Goal: Task Accomplishment & Management: Use online tool/utility

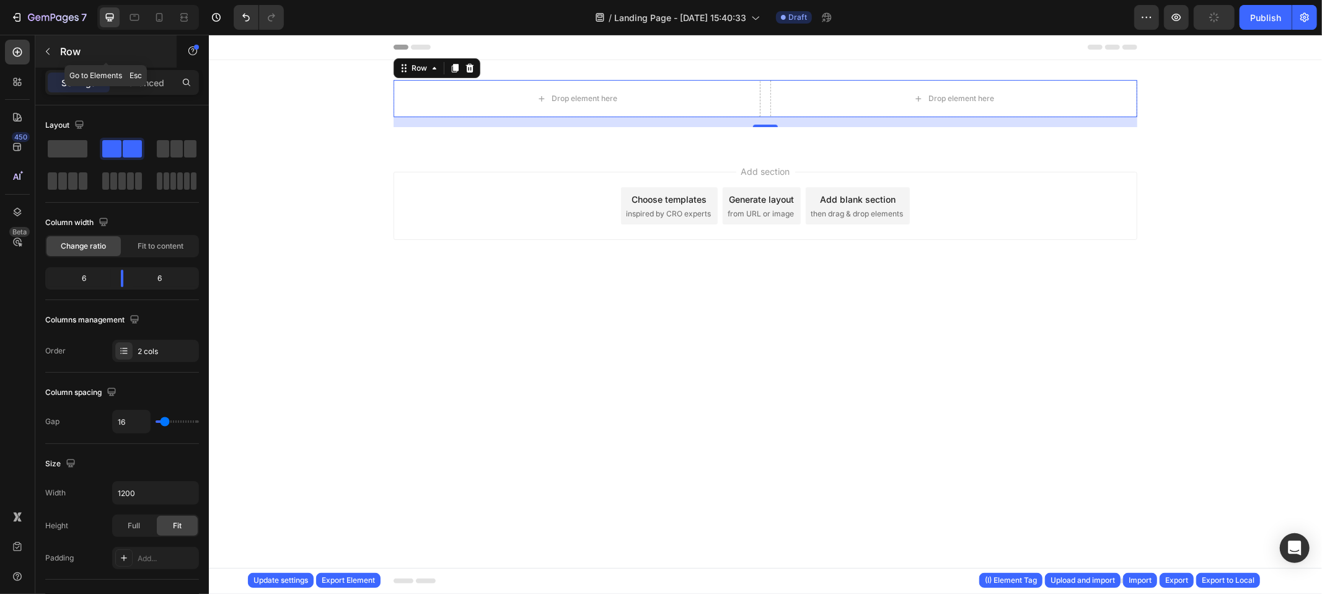
click at [90, 45] on p "Row" at bounding box center [112, 51] width 105 height 15
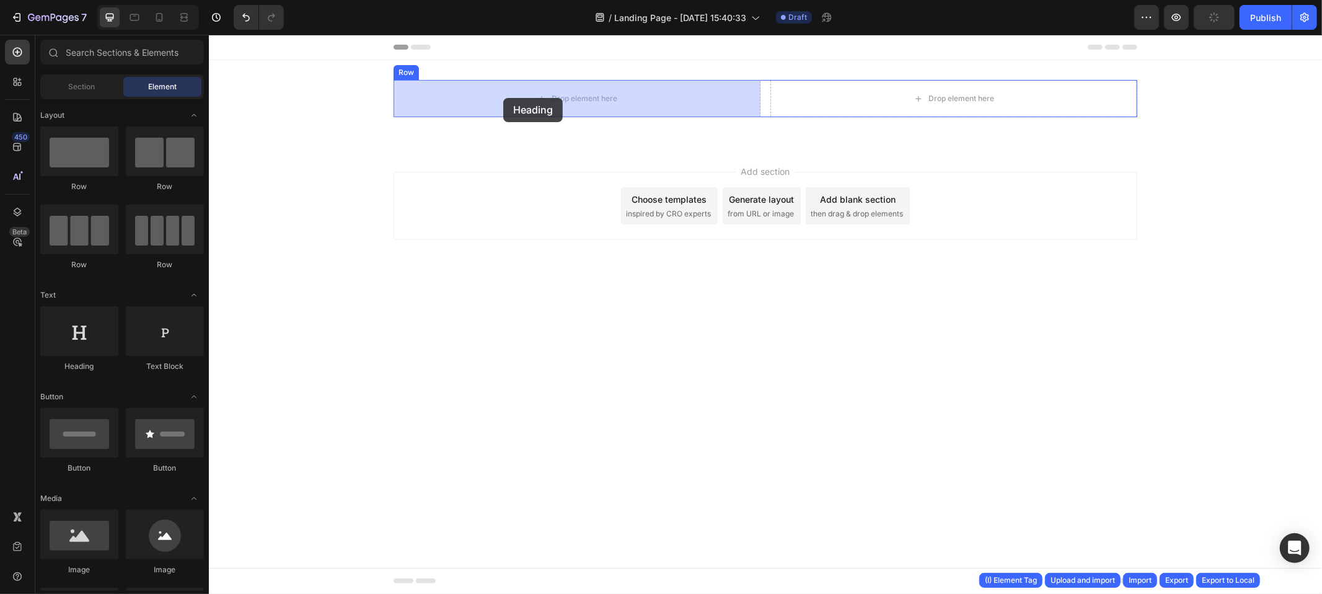
drag, startPoint x: 290, startPoint y: 380, endPoint x: 504, endPoint y: 94, distance: 357.3
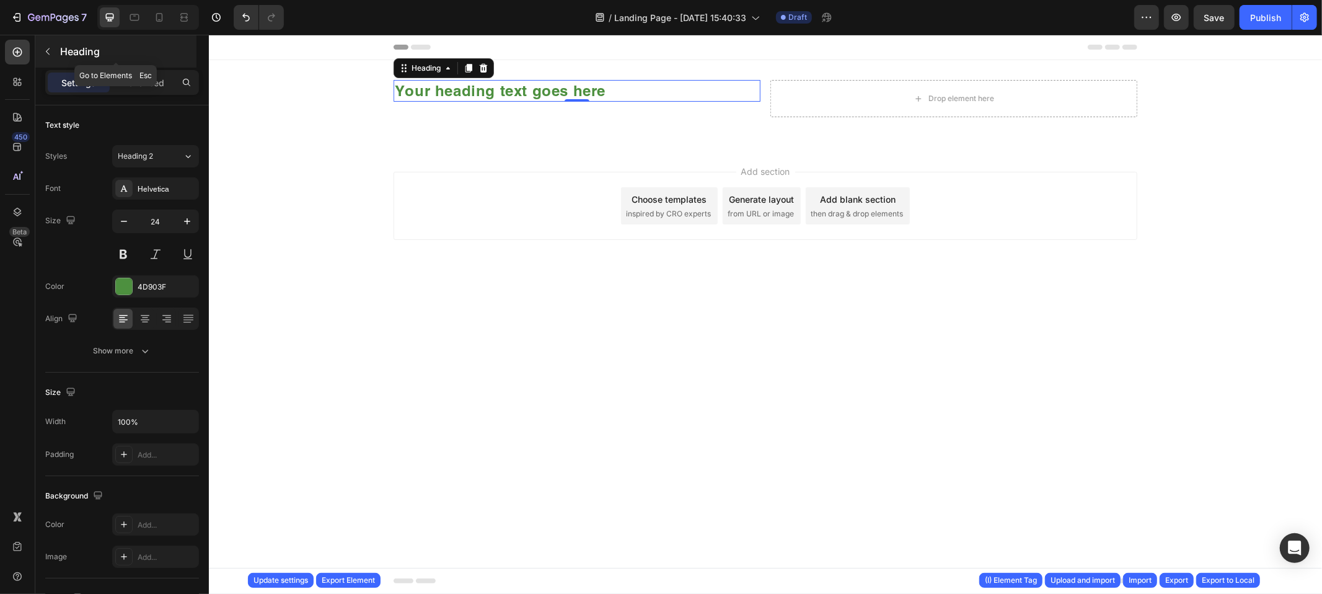
click at [99, 46] on p "Heading" at bounding box center [127, 51] width 134 height 15
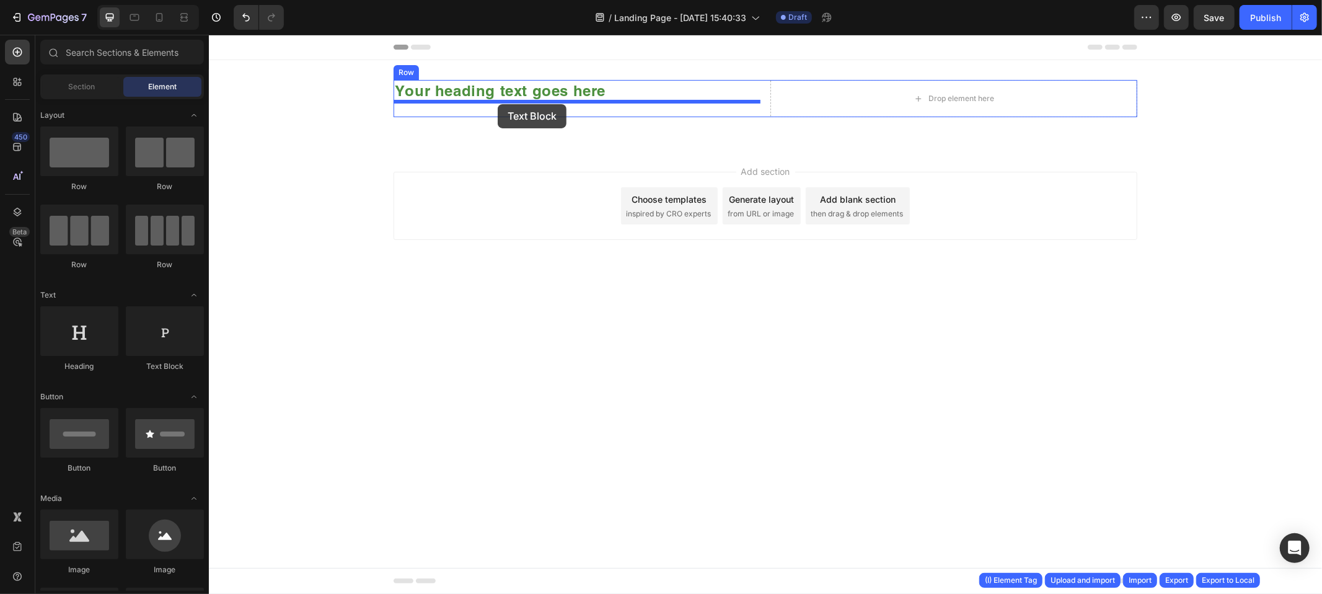
drag, startPoint x: 416, startPoint y: 364, endPoint x: 498, endPoint y: 102, distance: 274.0
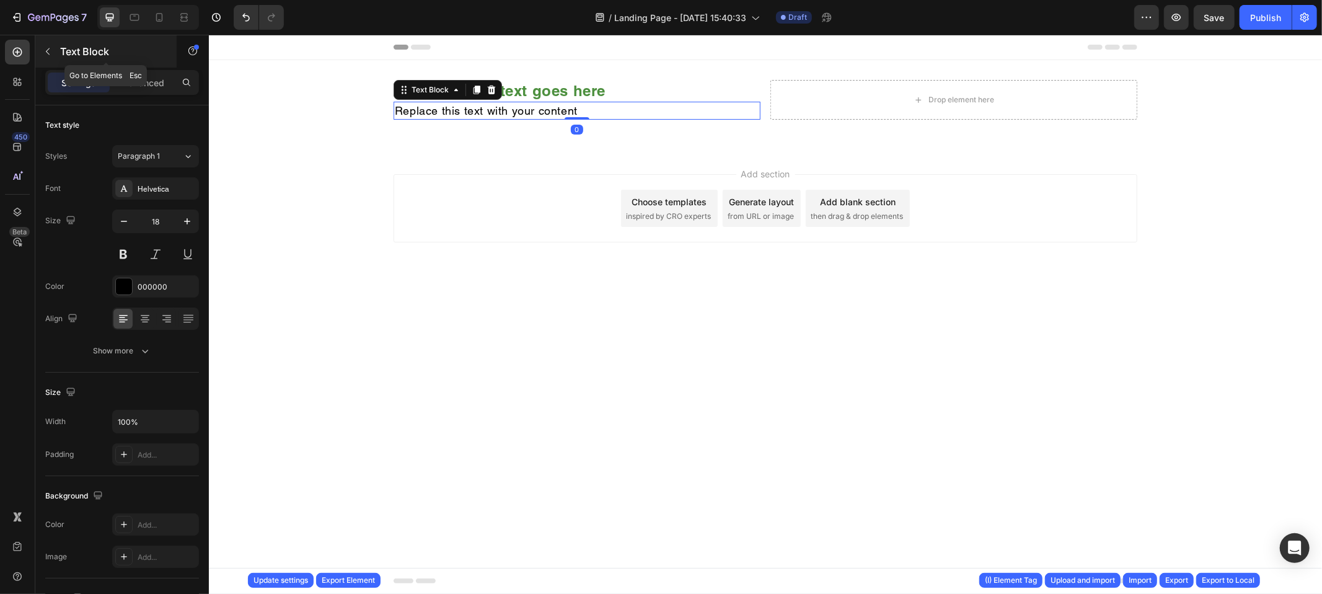
click at [75, 51] on p "Text Block" at bounding box center [112, 51] width 105 height 15
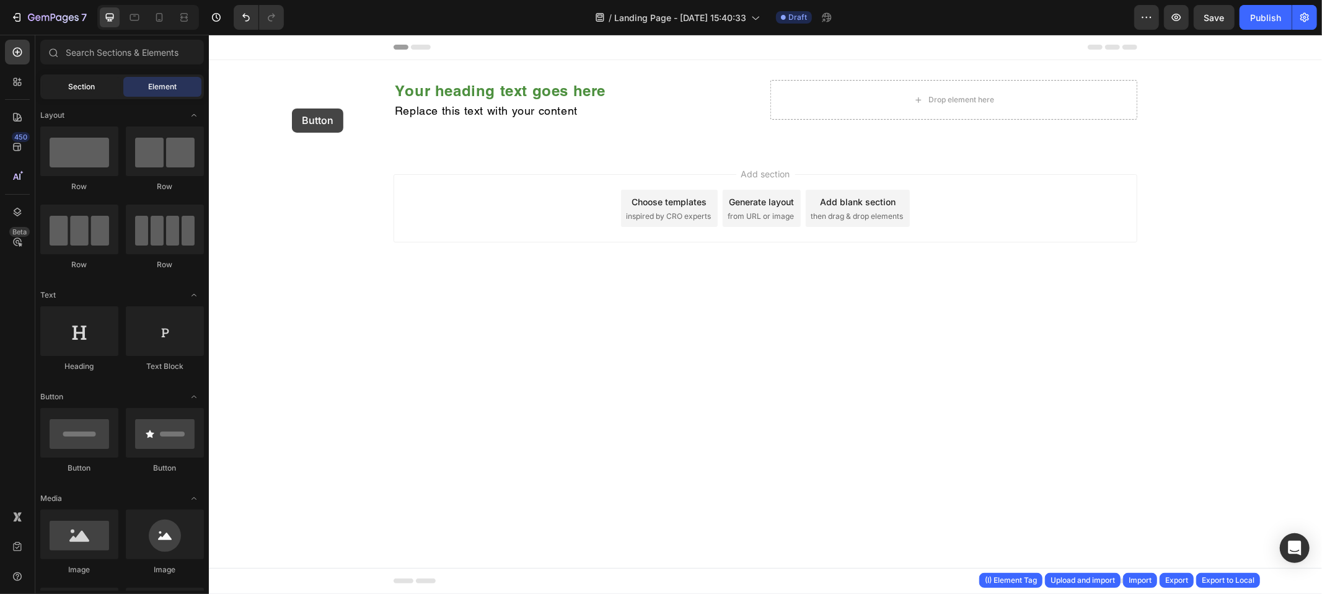
drag, startPoint x: 87, startPoint y: 426, endPoint x: 118, endPoint y: 83, distance: 344.7
click at [111, 83] on div "Sections(18) Elements(83) Section Element Hero Section Product Detail Brands Tr…" at bounding box center [122, 315] width 174 height 551
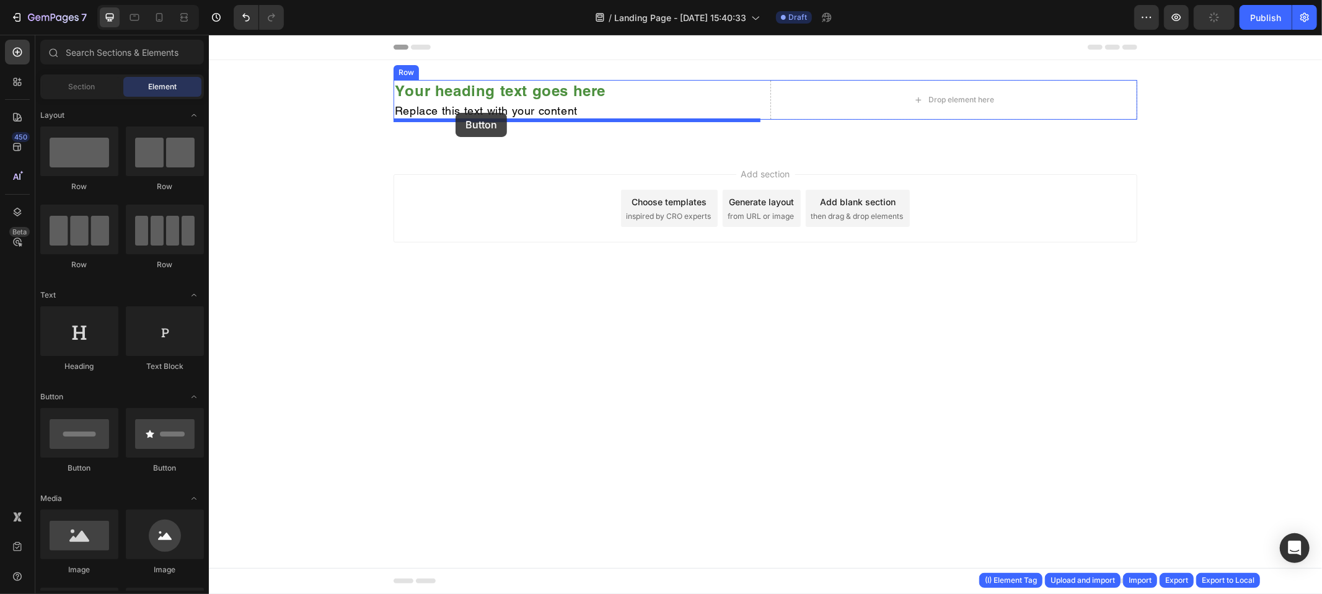
drag, startPoint x: 362, startPoint y: 428, endPoint x: 455, endPoint y: 112, distance: 329.4
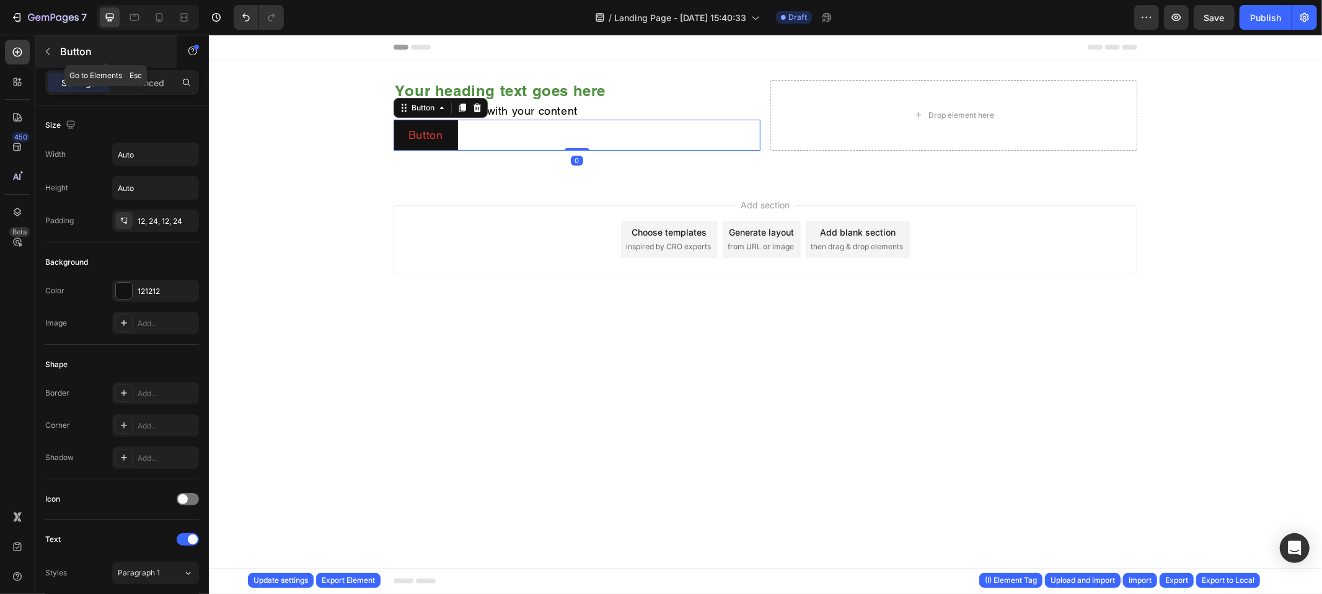
click at [82, 56] on p "Button" at bounding box center [112, 51] width 105 height 15
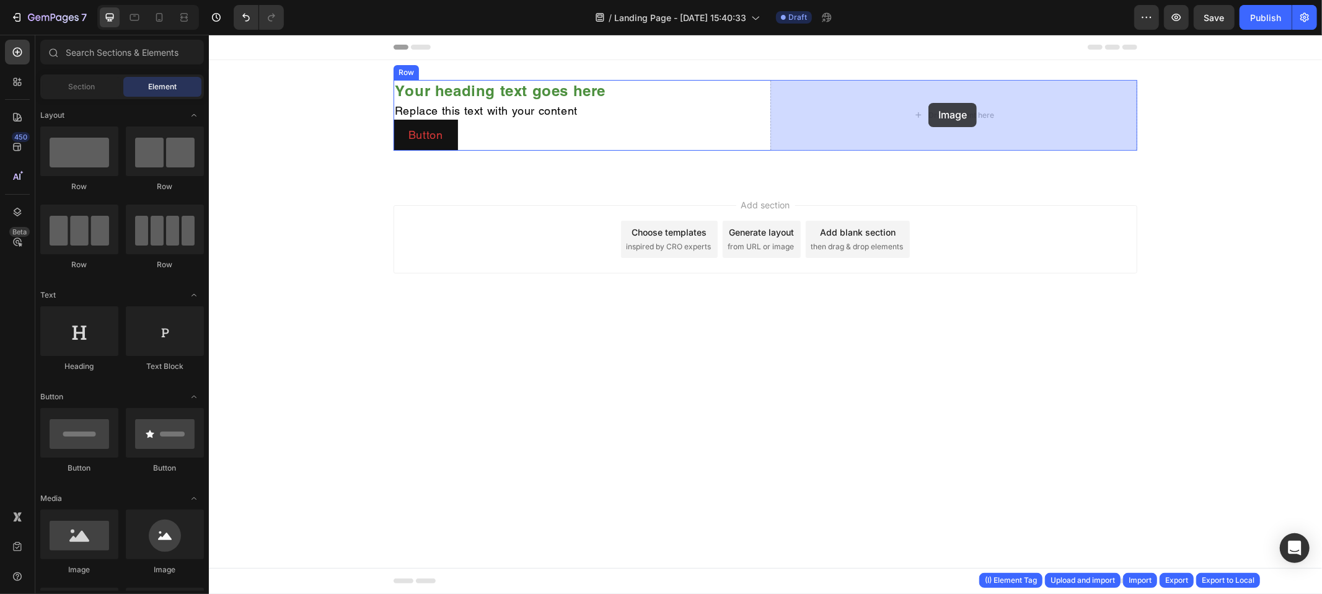
drag, startPoint x: 297, startPoint y: 579, endPoint x: 928, endPoint y: 102, distance: 790.6
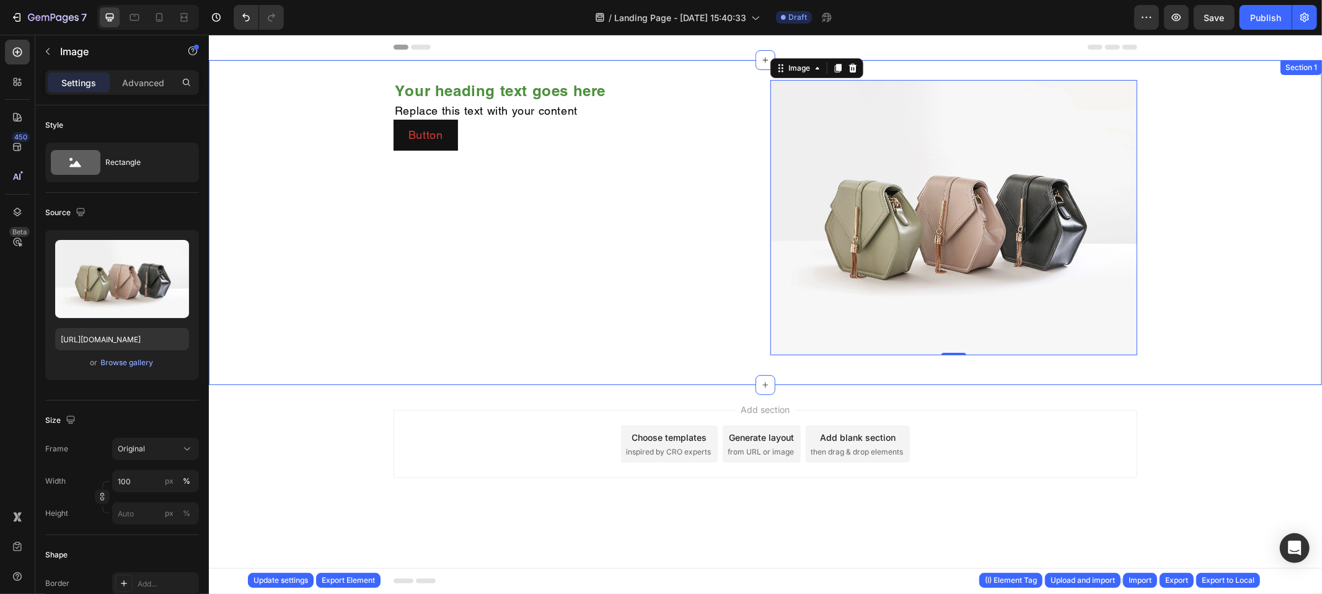
click at [1241, 137] on div "Your heading text goes here Heading Replace this text with your content Text Bl…" at bounding box center [764, 221] width 1113 height 285
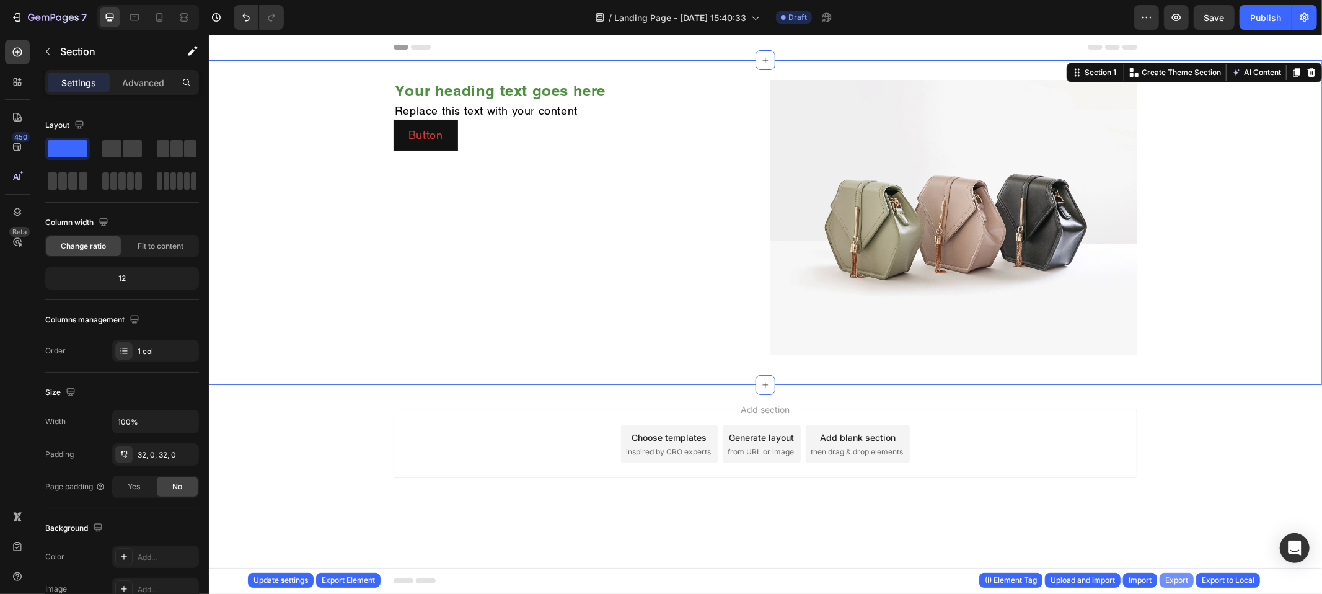
click at [1181, 586] on button "Export" at bounding box center [1176, 580] width 34 height 15
click at [1309, 73] on icon at bounding box center [1311, 72] width 8 height 9
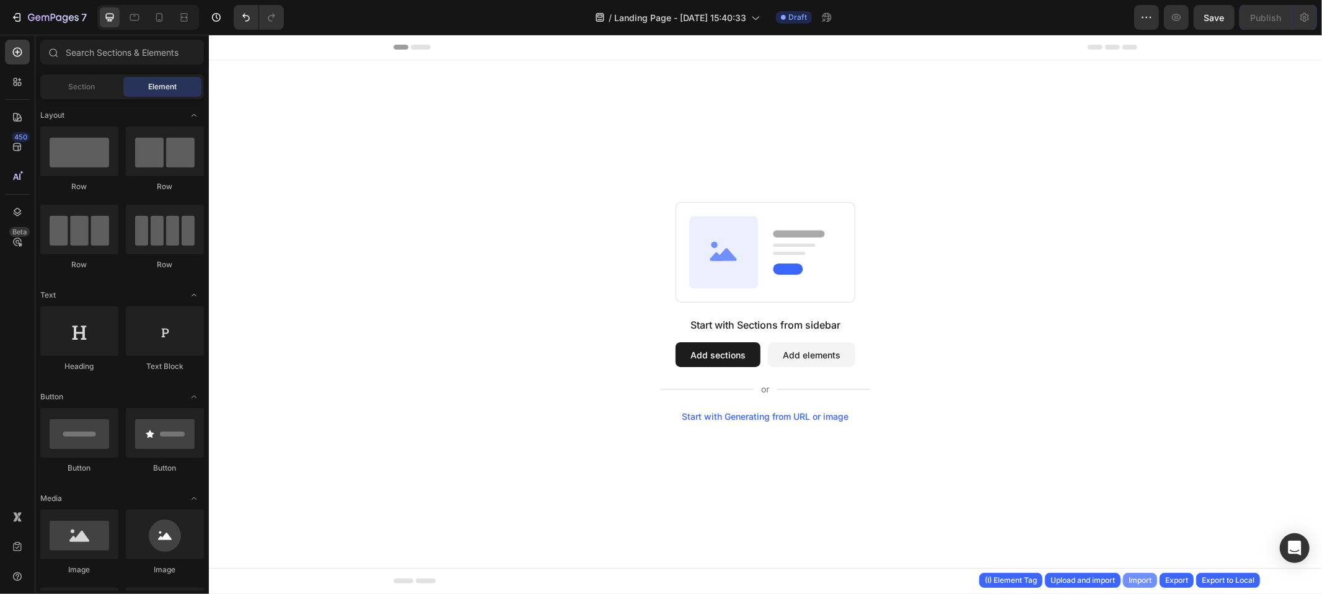
click at [1135, 578] on div "Import" at bounding box center [1139, 579] width 23 height 11
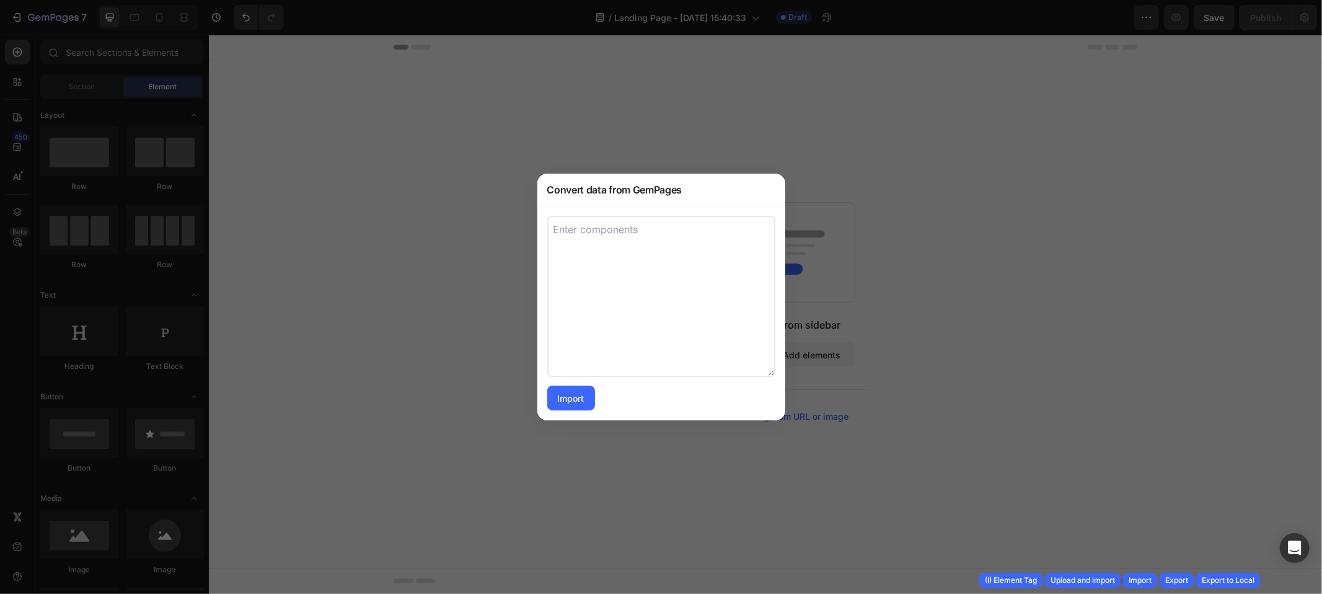
click at [643, 244] on textarea at bounding box center [661, 296] width 228 height 161
paste textarea "[ { "uid": "gMQwHWoN2d", "tag": "Section", "label": "Section", "settings": { "l…"
type textarea "[ { "uid": "gMQwHWoN2d", "tag": "Section", "label": "Section", "settings": { "l…"
click at [579, 402] on div "Import" at bounding box center [571, 398] width 27 height 13
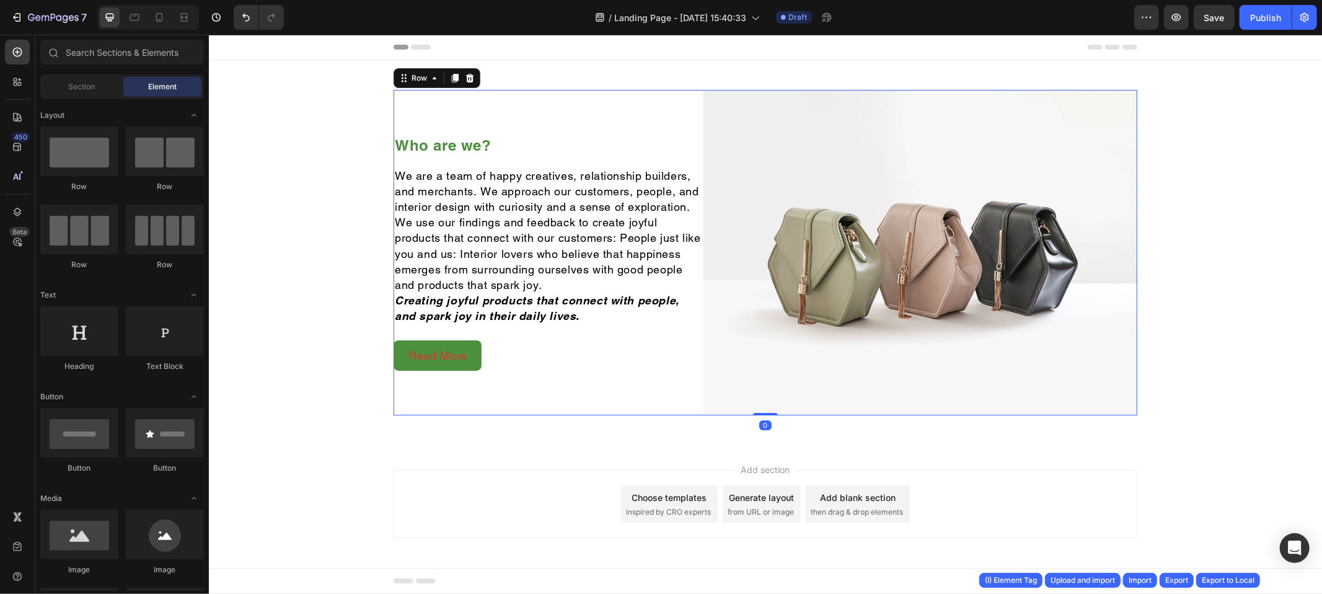
click at [573, 115] on div "Who are we? Heading We are a team of happy creatives, relationship builders, an…" at bounding box center [548, 251] width 310 height 325
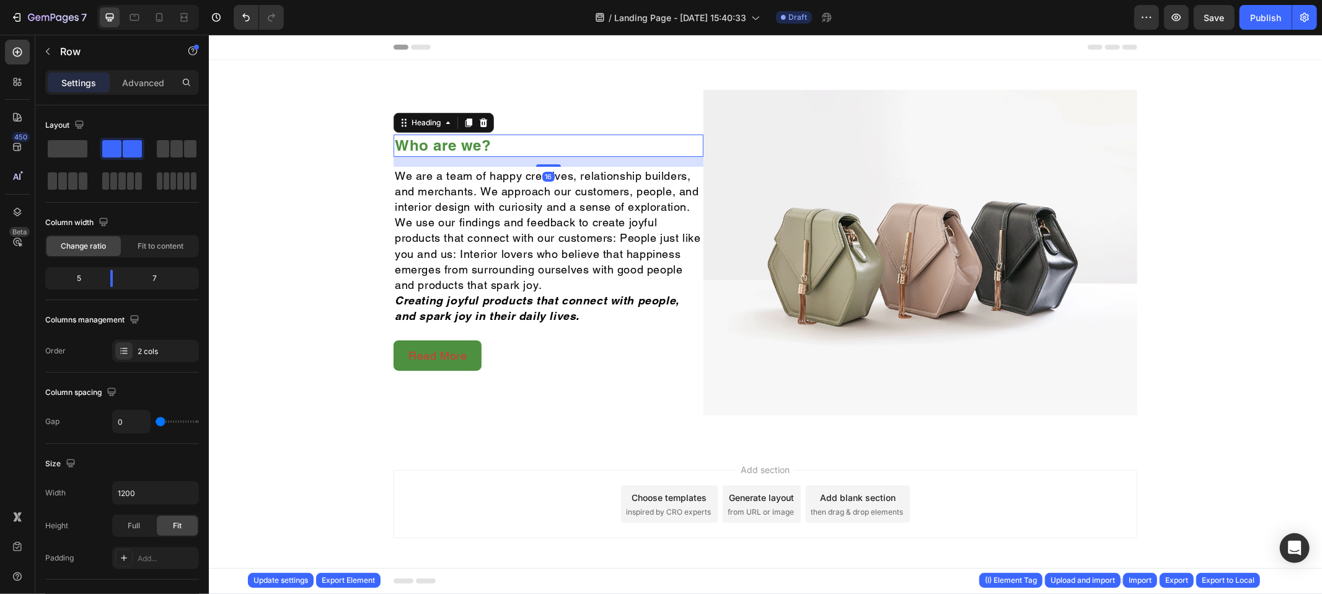
click at [519, 147] on h2 "Who are we?" at bounding box center [548, 145] width 310 height 22
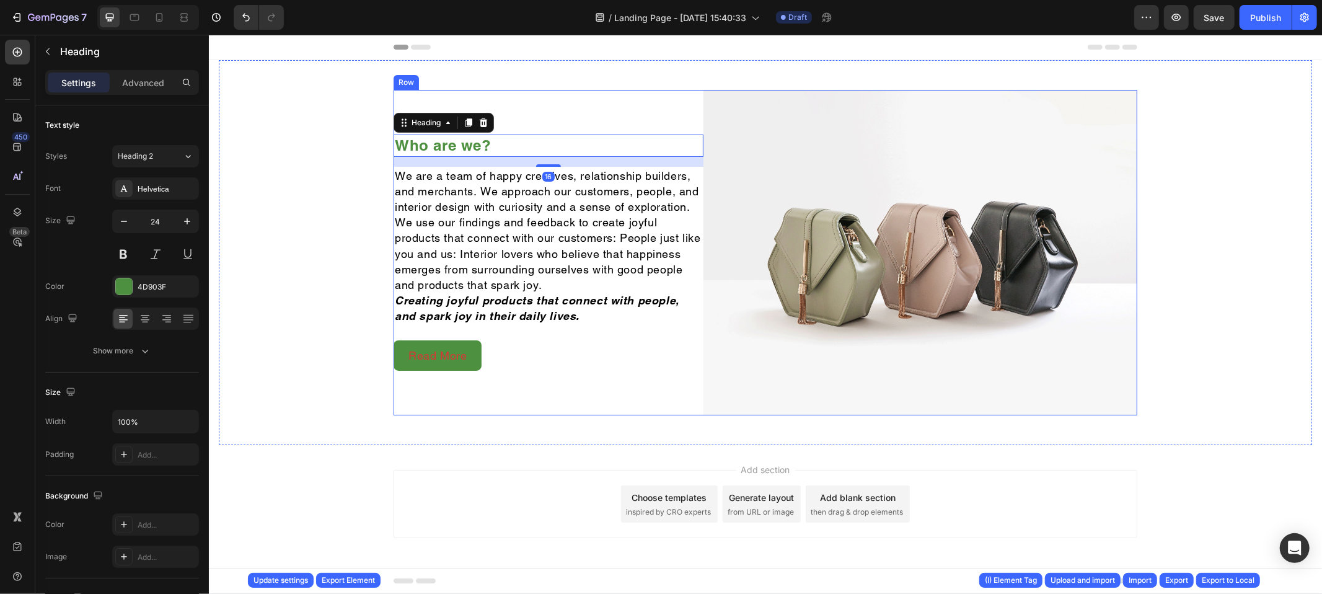
click at [619, 105] on div "Who are we? Heading 16 We are a team of happy creatives, relationship builders,…" at bounding box center [548, 251] width 310 height 325
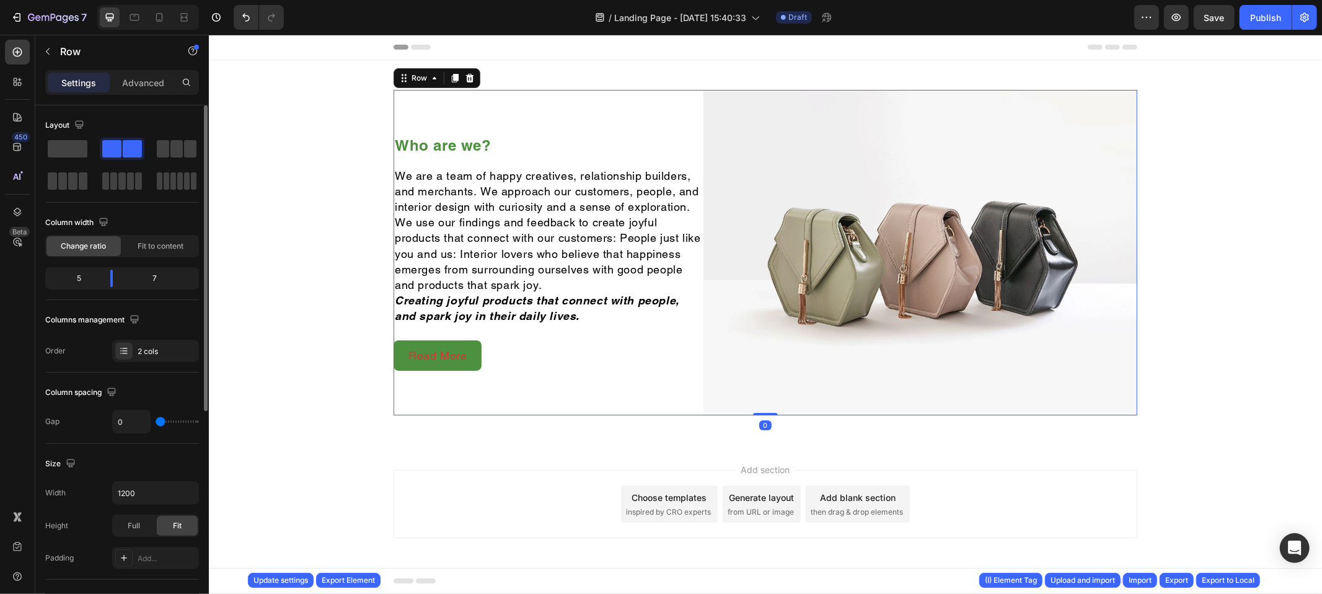
scroll to position [374, 0]
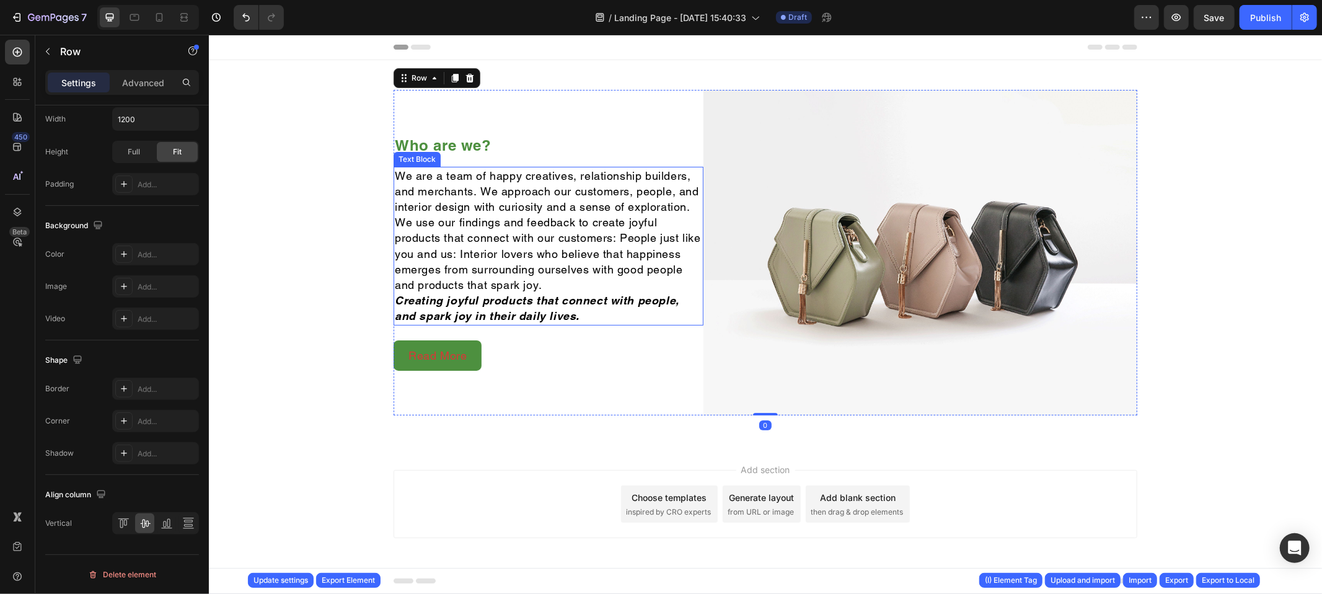
click at [474, 203] on p "We are a team of happy creatives, relationship builders, and merchants. We appr…" at bounding box center [547, 229] width 307 height 125
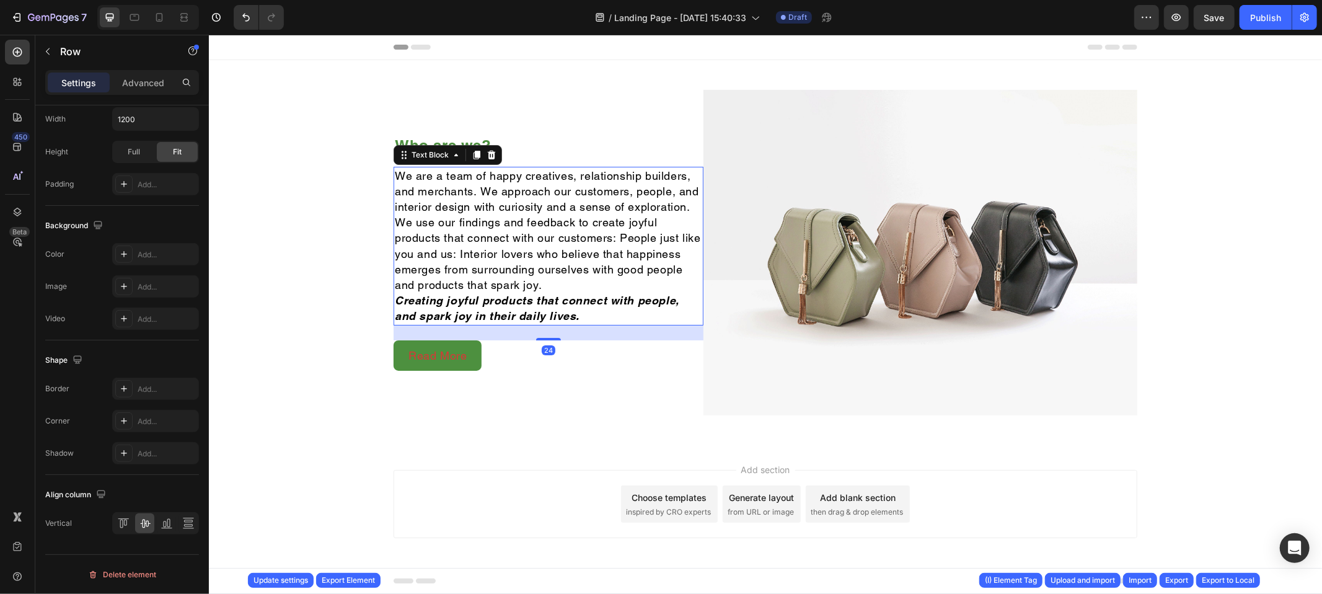
scroll to position [0, 0]
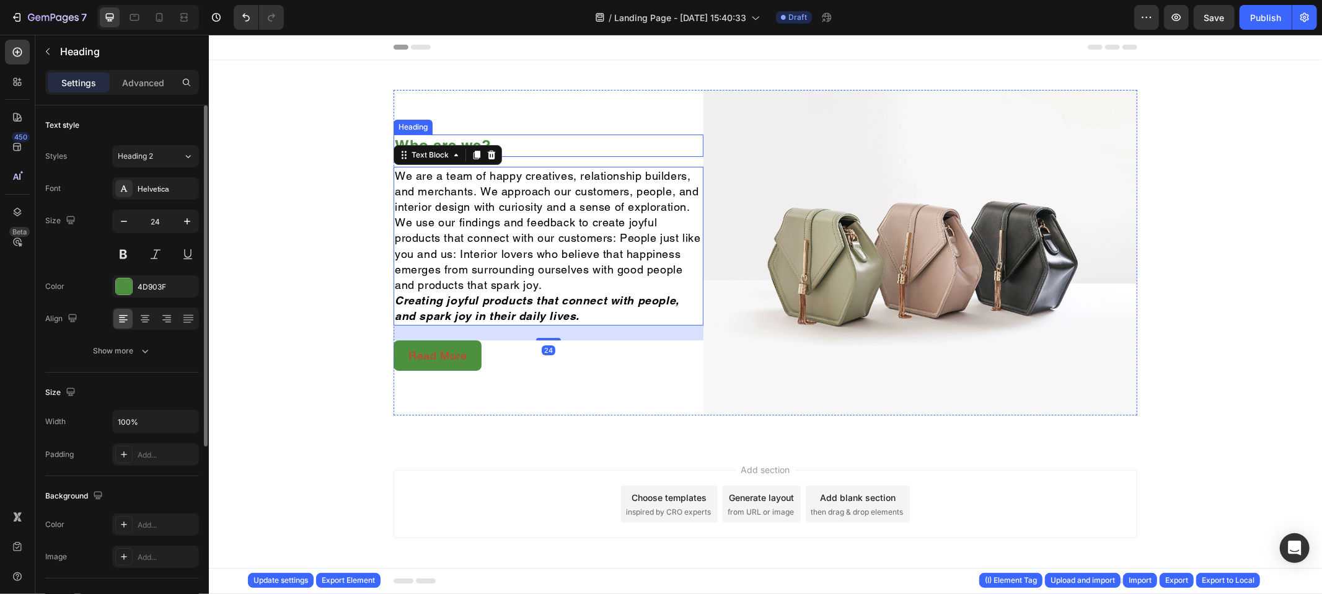
click at [515, 141] on h2 "Who are we?" at bounding box center [548, 145] width 310 height 22
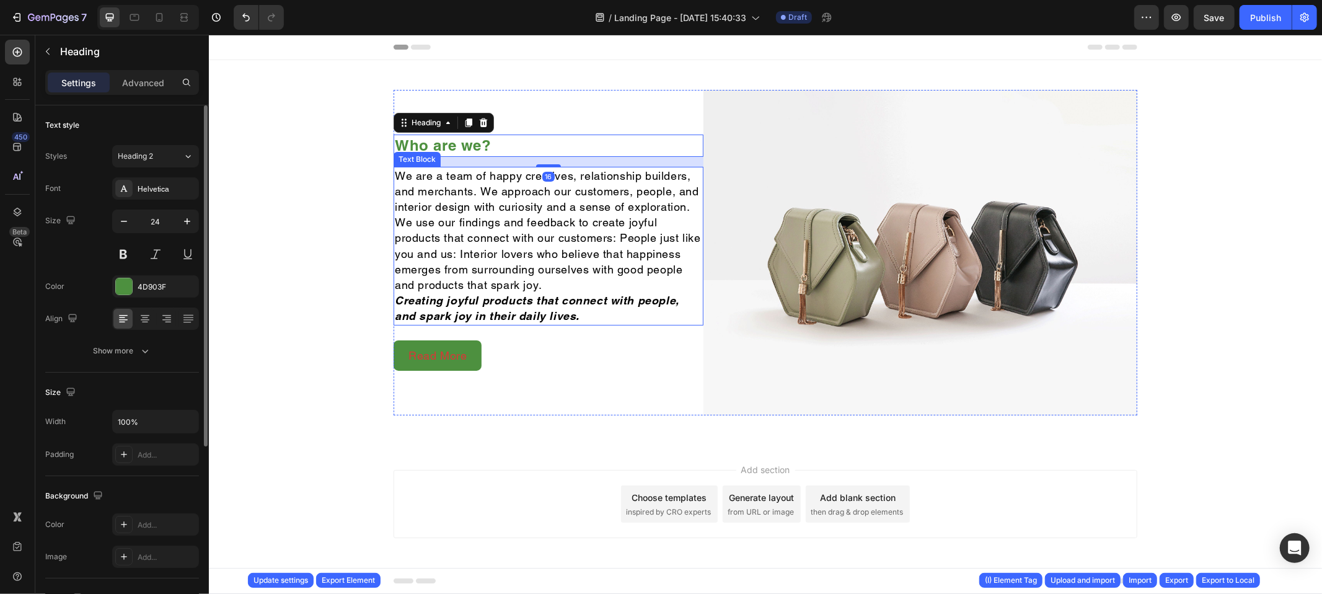
click at [526, 197] on p "We are a team of happy creatives, relationship builders, and merchants. We appr…" at bounding box center [547, 229] width 307 height 125
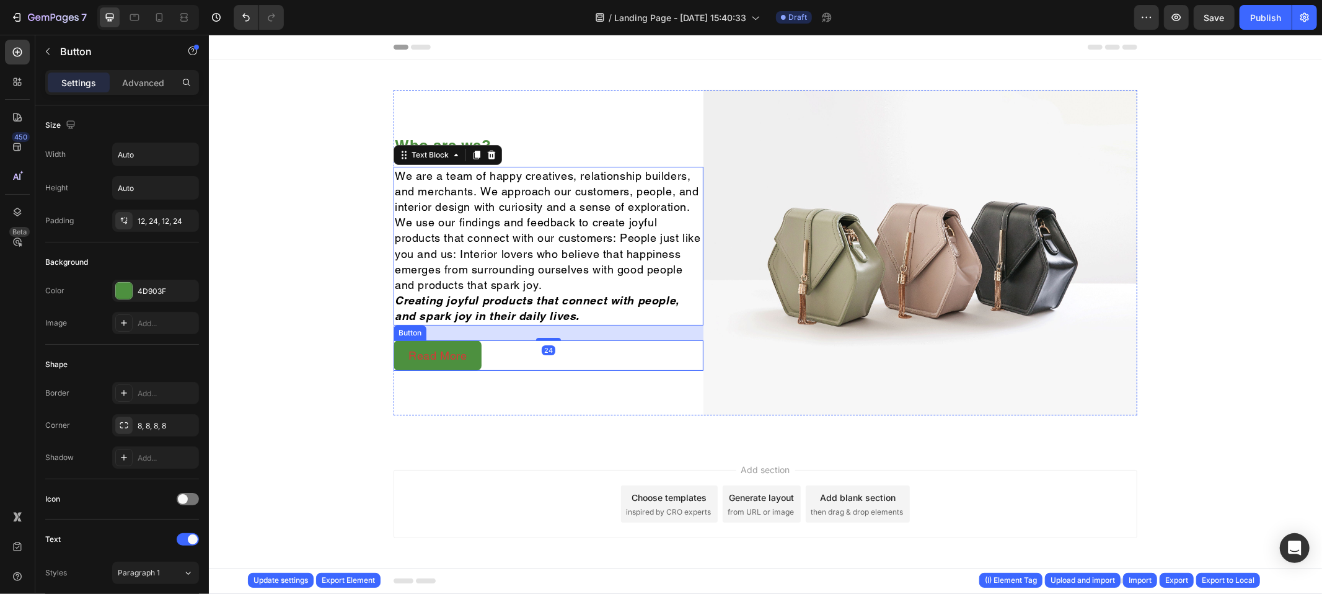
click at [500, 355] on div "Read More Button" at bounding box center [548, 355] width 310 height 30
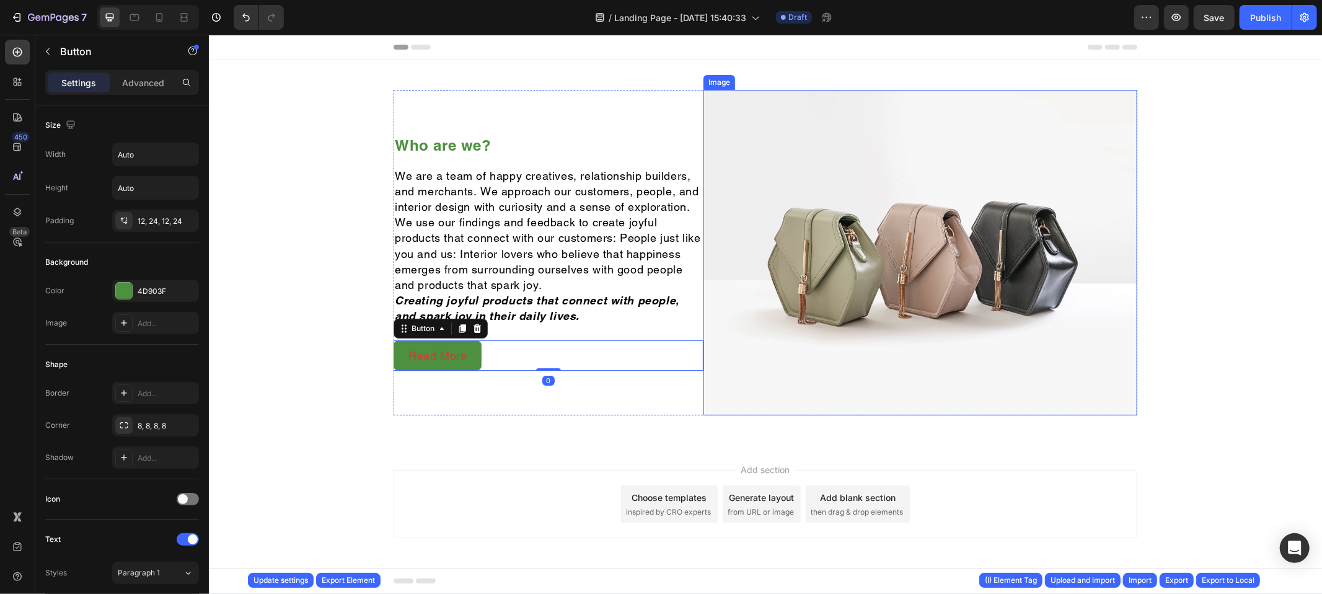
click at [773, 300] on img at bounding box center [920, 251] width 434 height 325
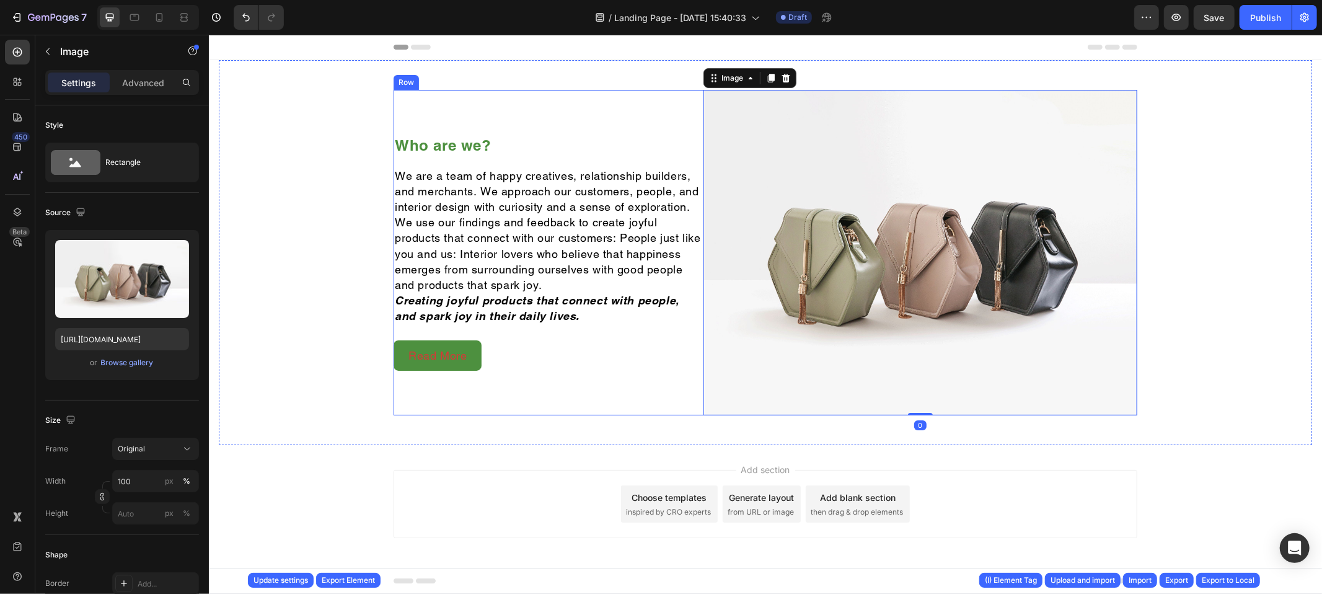
click at [638, 128] on div "Who are we? Heading We are a team of happy creatives, relationship builders, an…" at bounding box center [548, 251] width 310 height 325
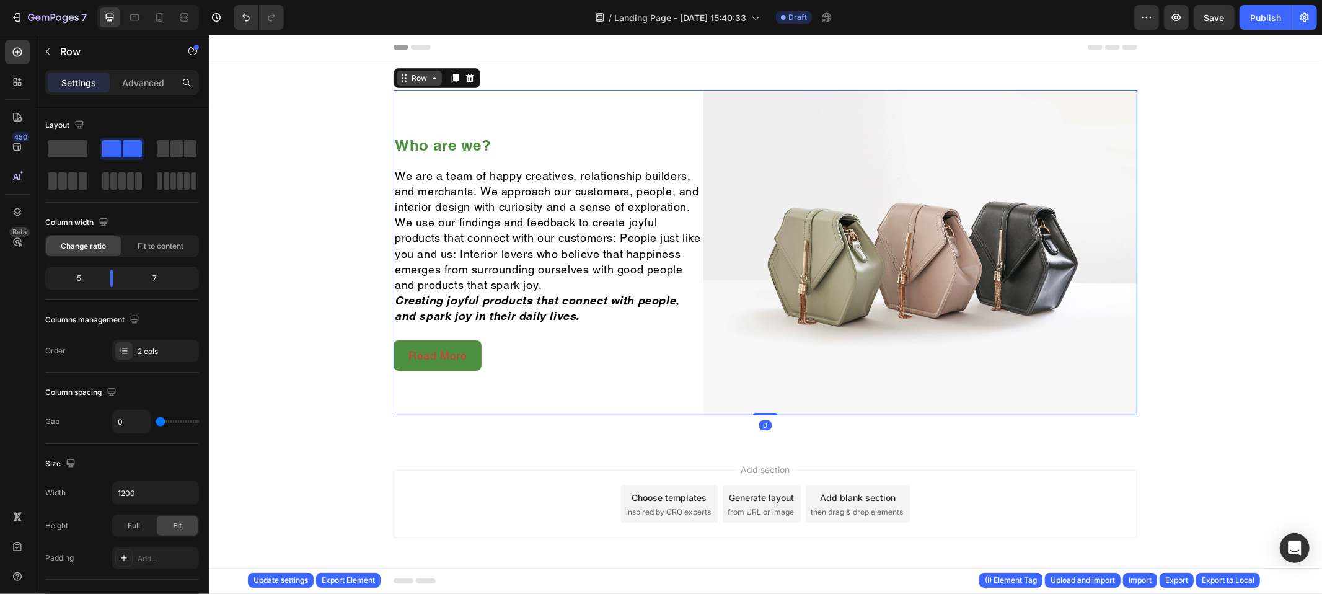
click at [421, 73] on div "Row" at bounding box center [418, 77] width 20 height 11
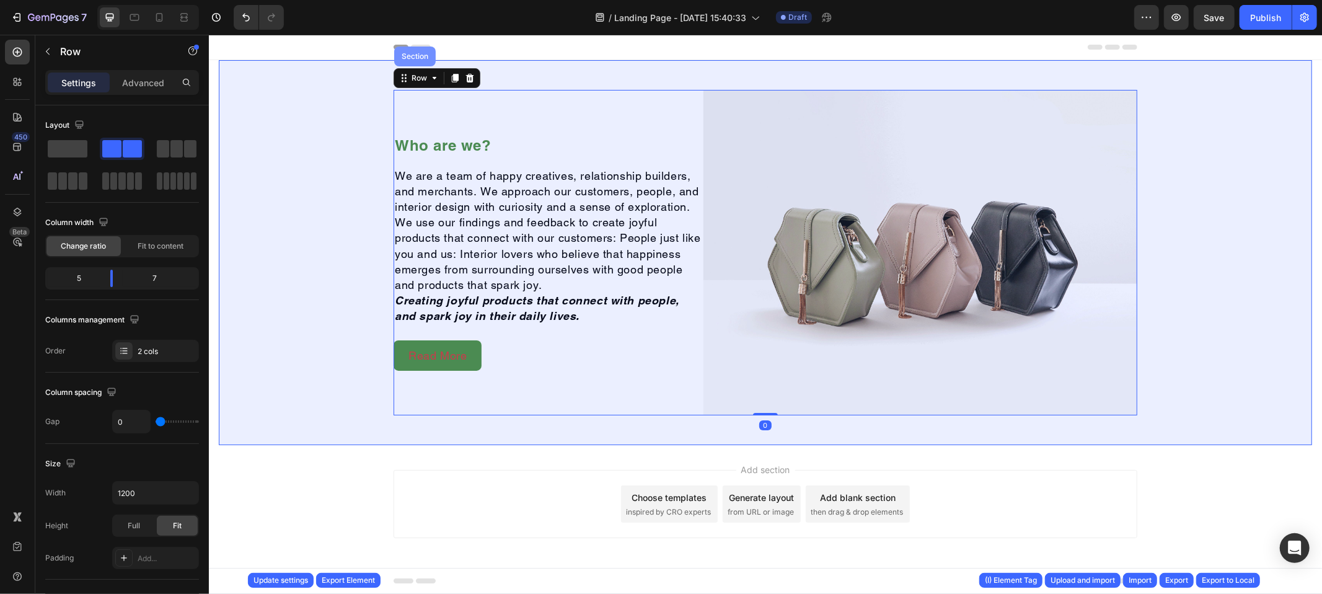
click at [408, 58] on div "Section" at bounding box center [414, 55] width 32 height 7
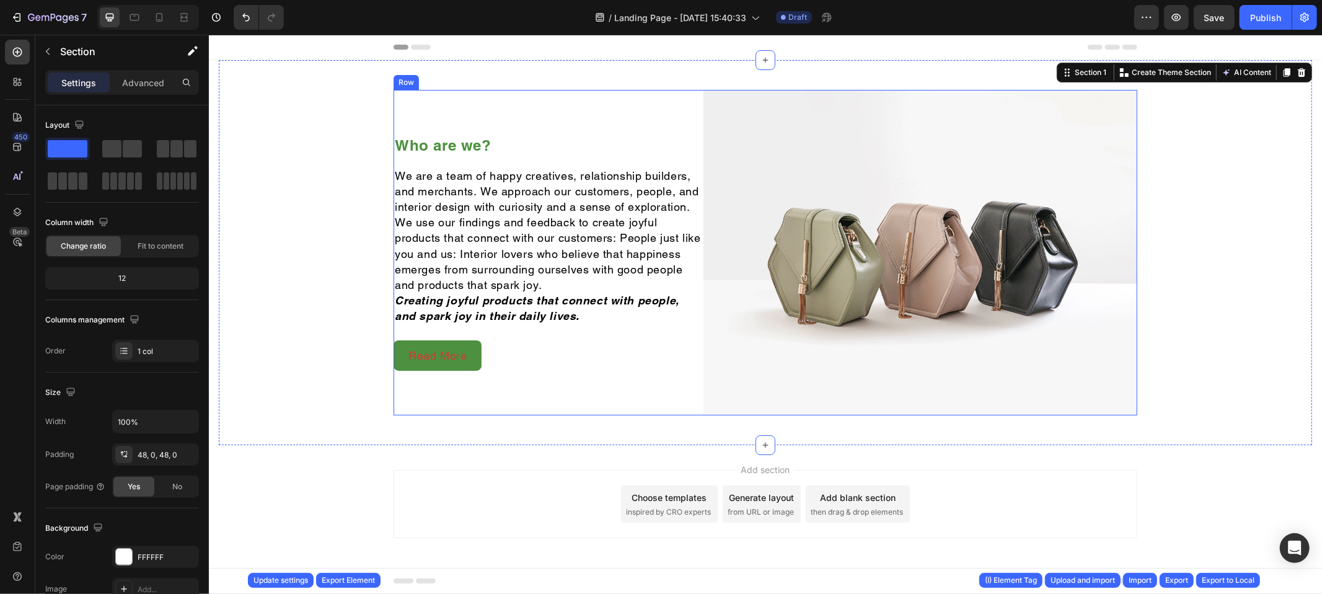
click at [496, 124] on div "Who are we? Heading We are a team of happy creatives, relationship builders, an…" at bounding box center [548, 251] width 310 height 325
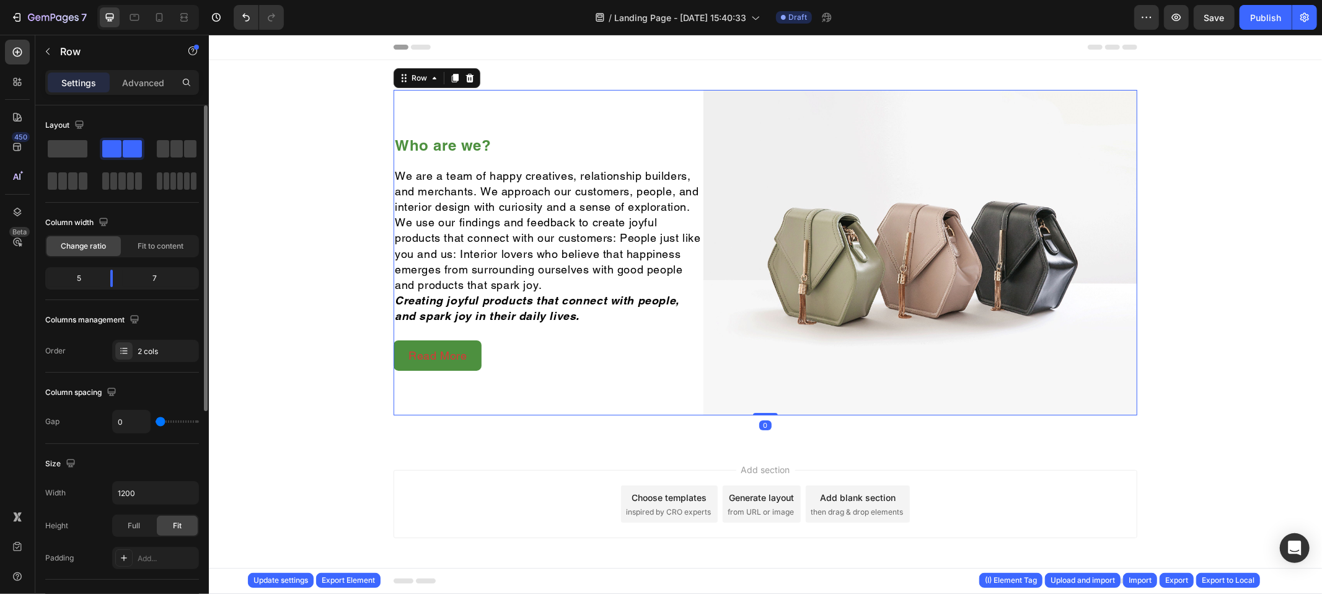
scroll to position [82, 0]
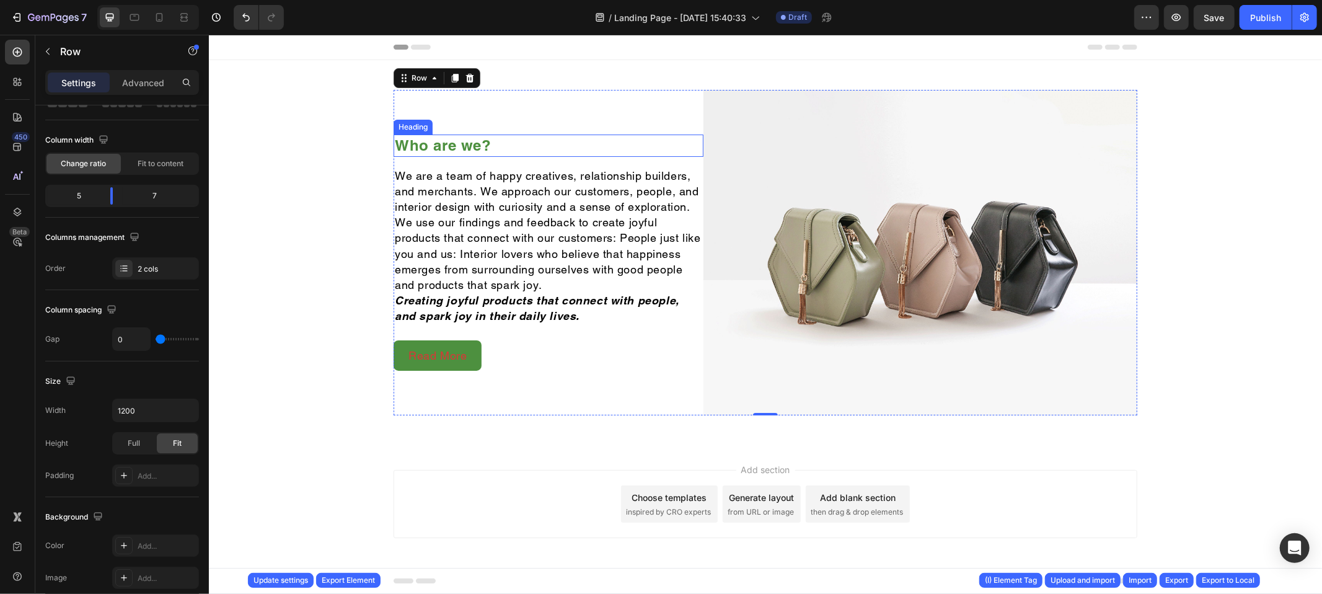
click at [429, 144] on h2 "Who are we?" at bounding box center [548, 145] width 310 height 22
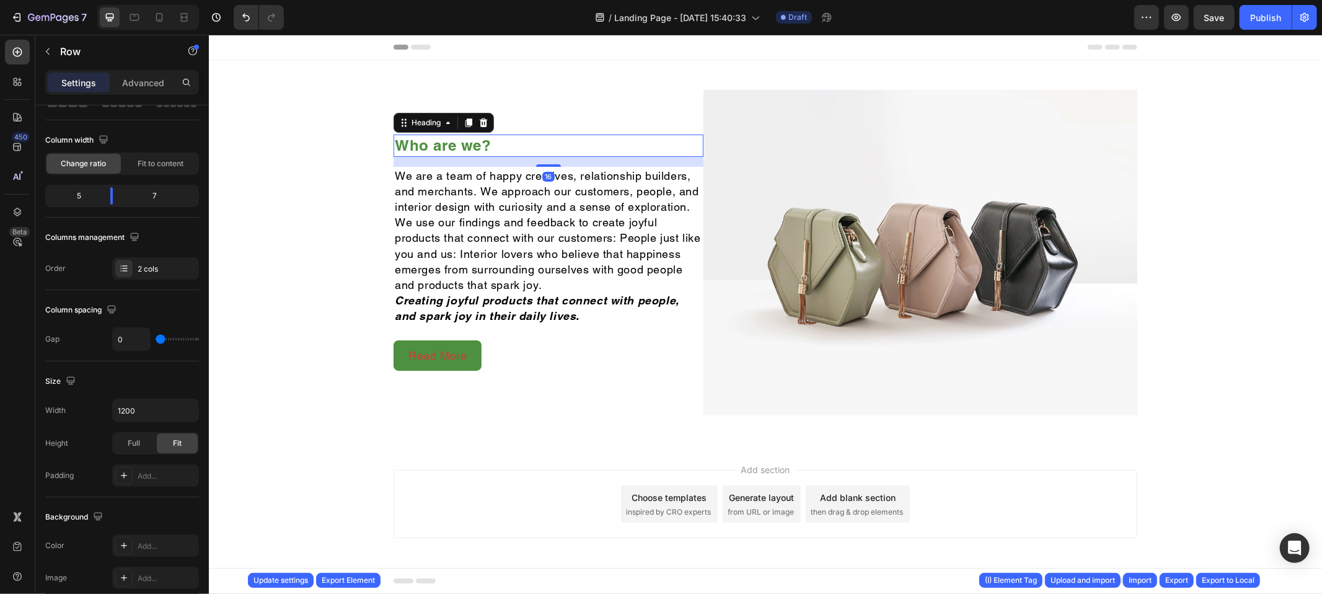
scroll to position [0, 0]
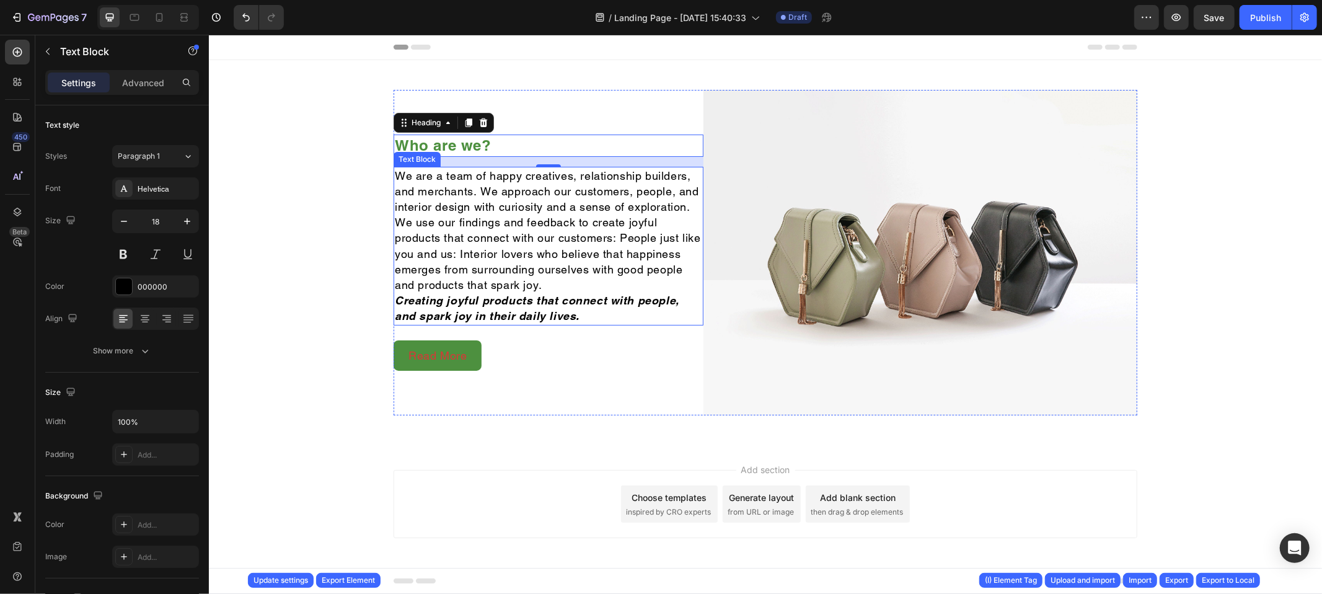
click at [535, 222] on p "We are a team of happy creatives, relationship builders, and merchants. We appr…" at bounding box center [547, 229] width 307 height 125
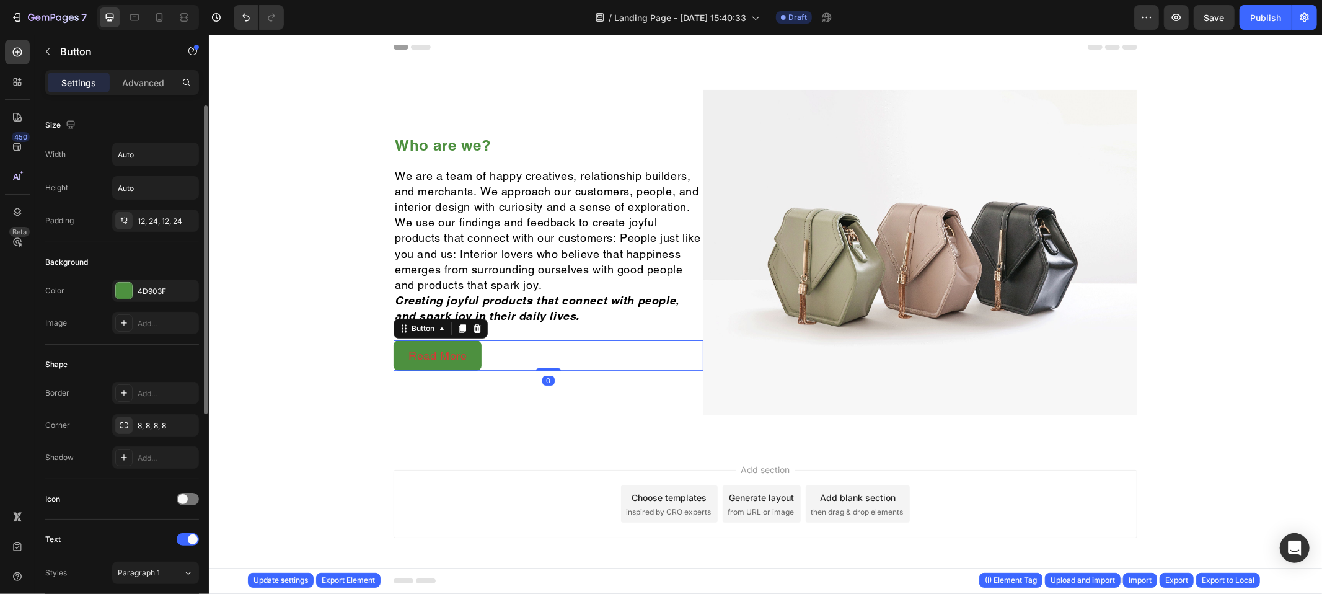
click at [596, 369] on div "Read More Button 0" at bounding box center [548, 355] width 310 height 30
click at [857, 289] on img at bounding box center [920, 251] width 434 height 325
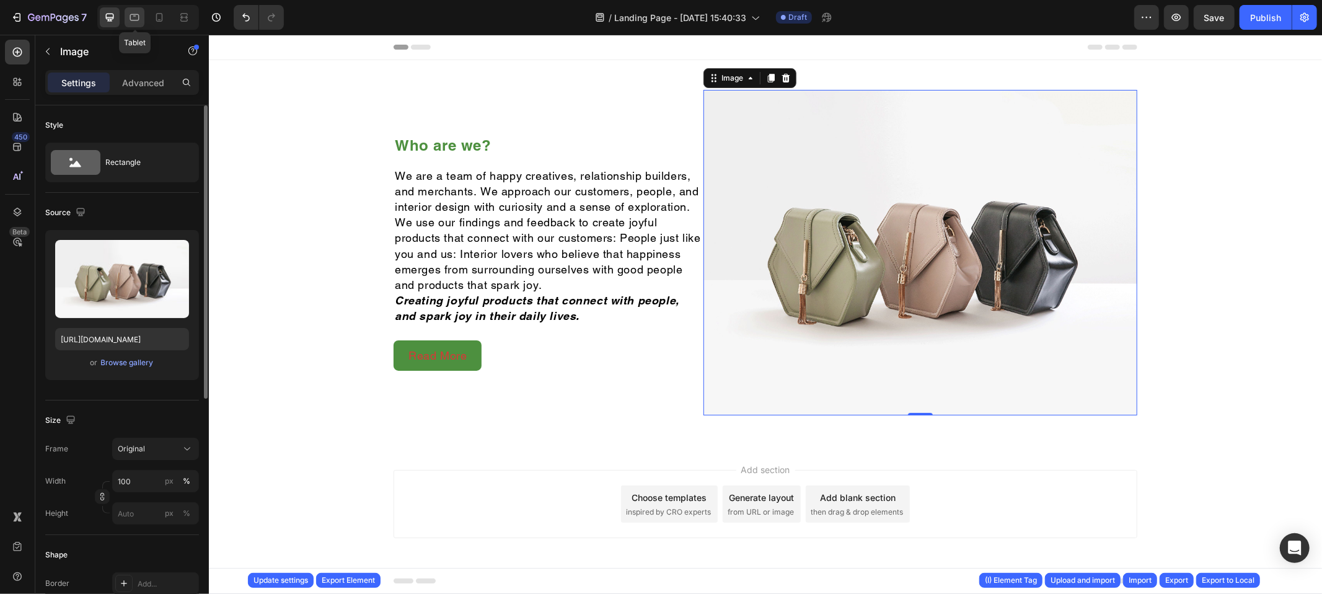
click at [134, 11] on icon at bounding box center [134, 17] width 12 height 12
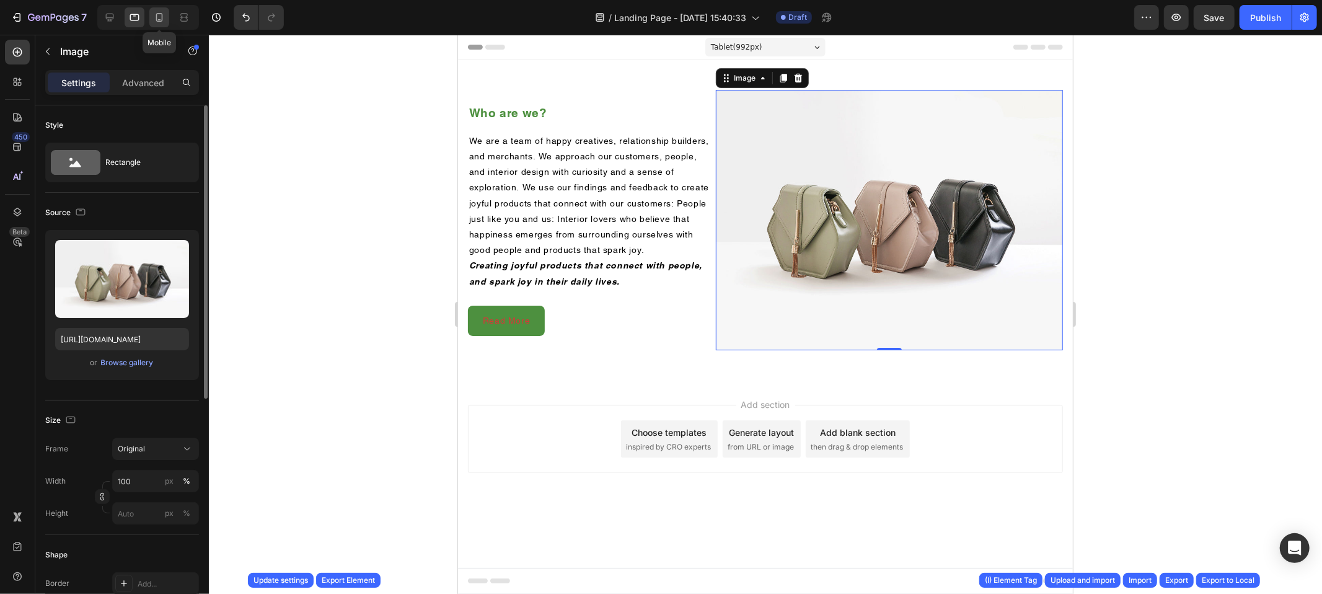
click at [167, 14] on div at bounding box center [159, 17] width 20 height 20
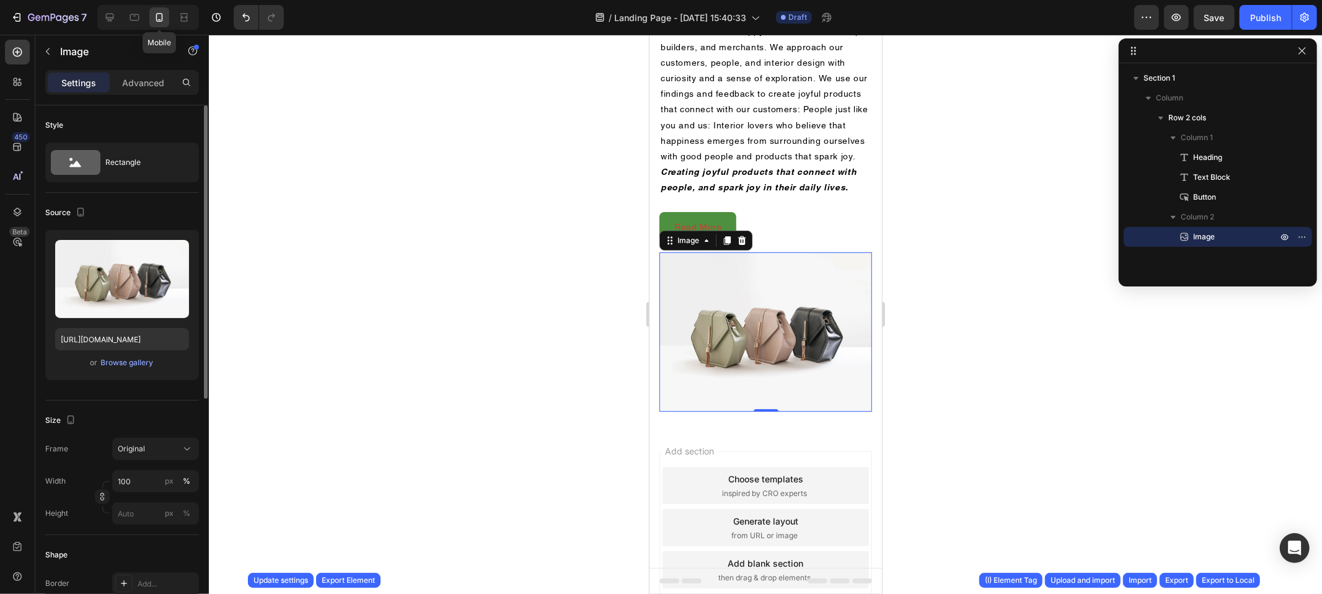
scroll to position [95, 0]
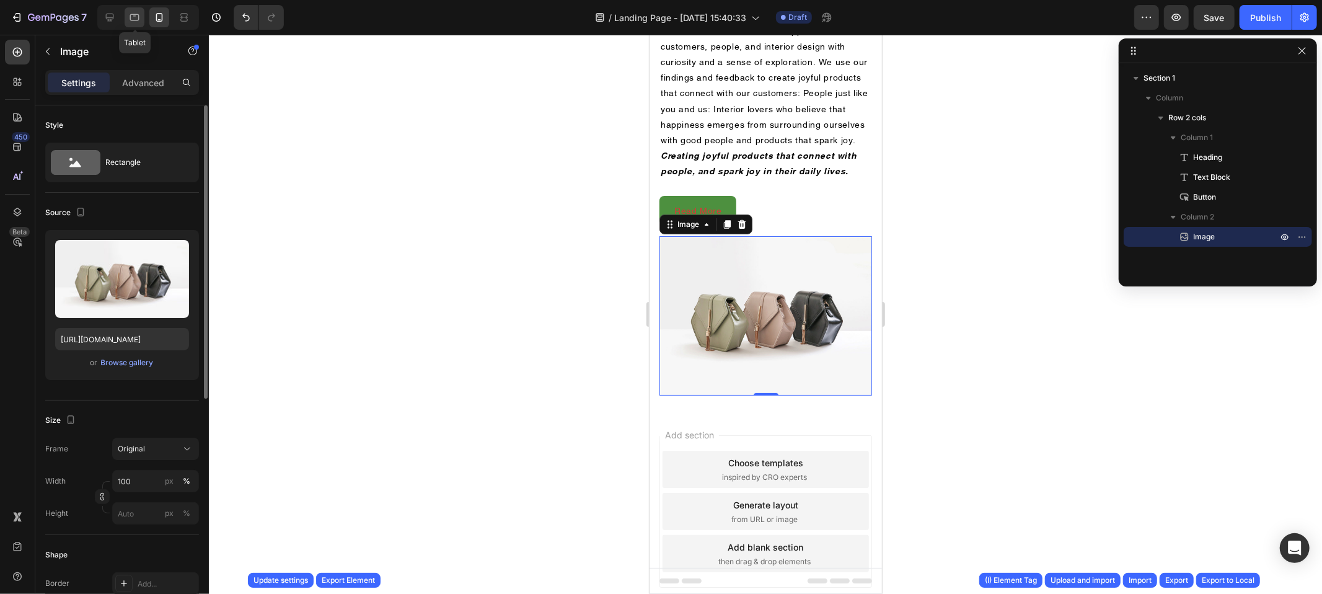
click at [142, 20] on div at bounding box center [135, 17] width 20 height 20
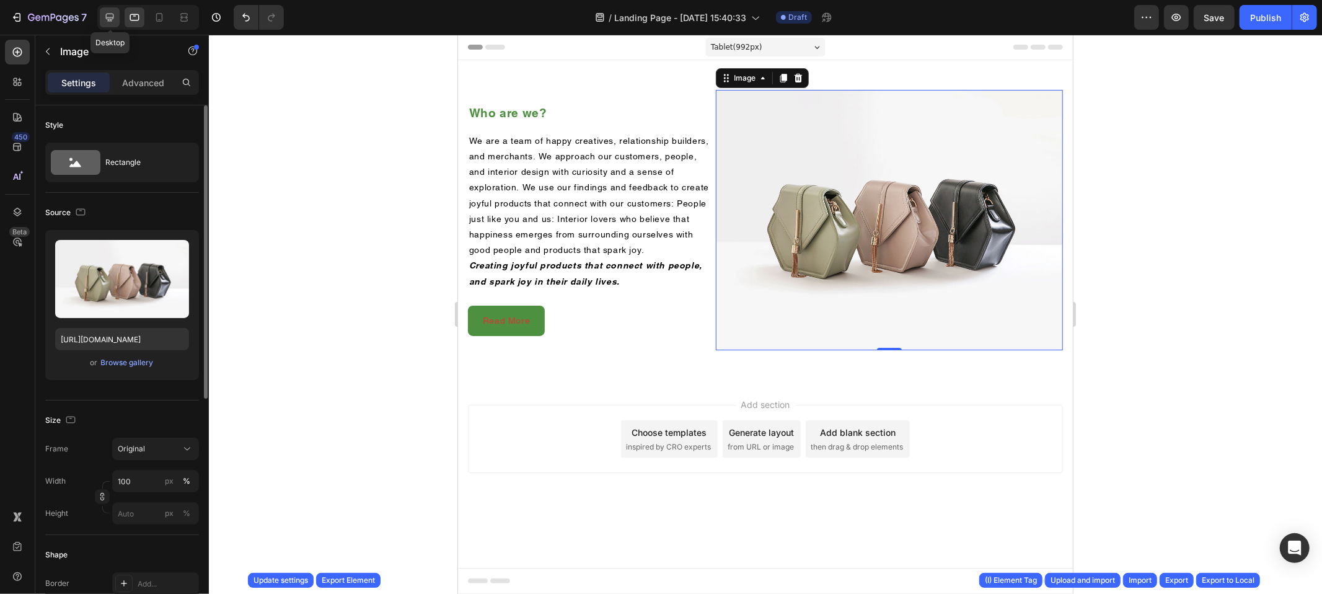
click at [110, 19] on icon at bounding box center [109, 17] width 12 height 12
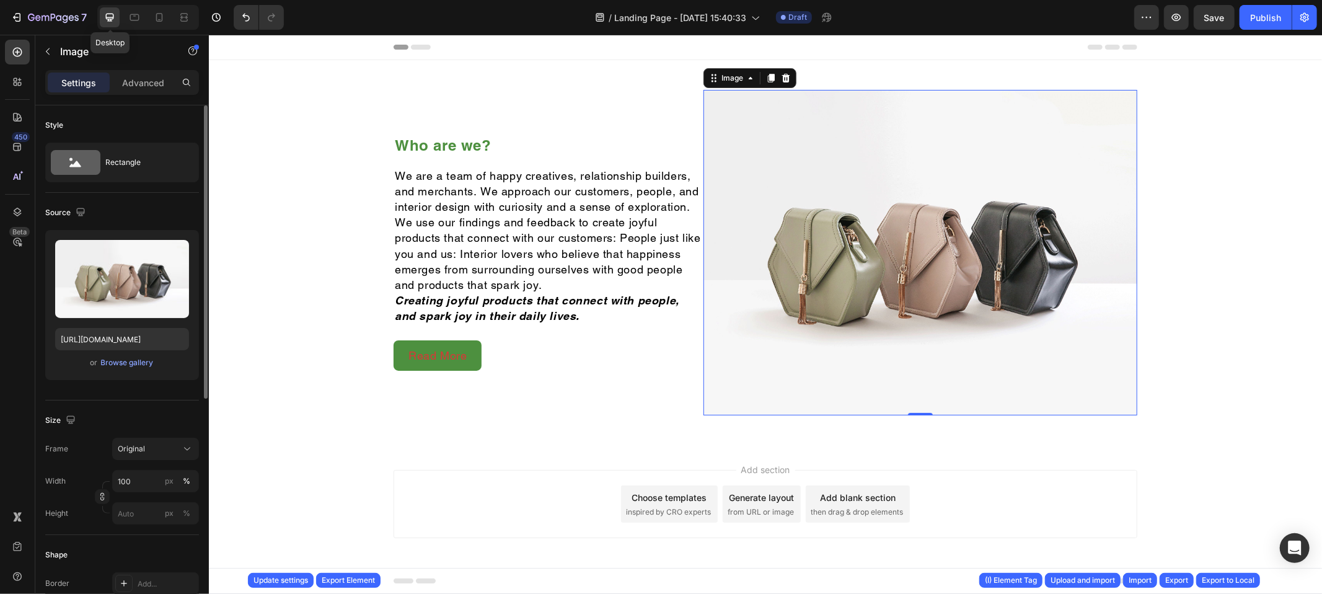
scroll to position [3, 0]
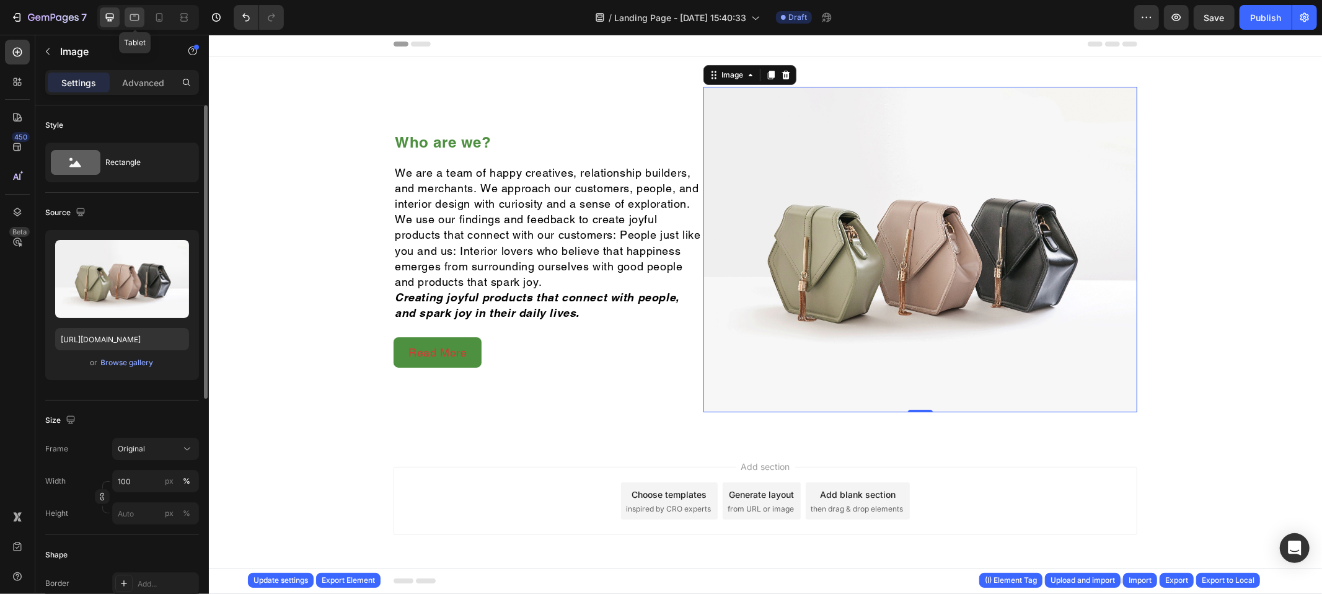
click at [135, 21] on icon at bounding box center [134, 17] width 12 height 12
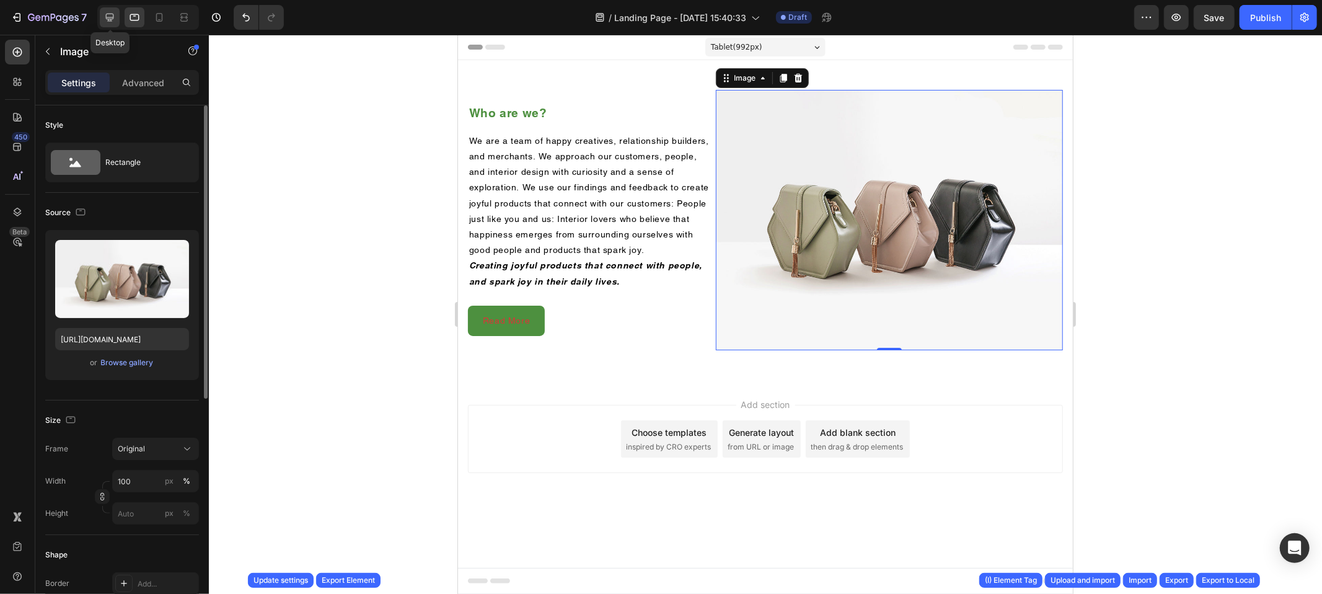
click at [103, 22] on icon at bounding box center [109, 17] width 12 height 12
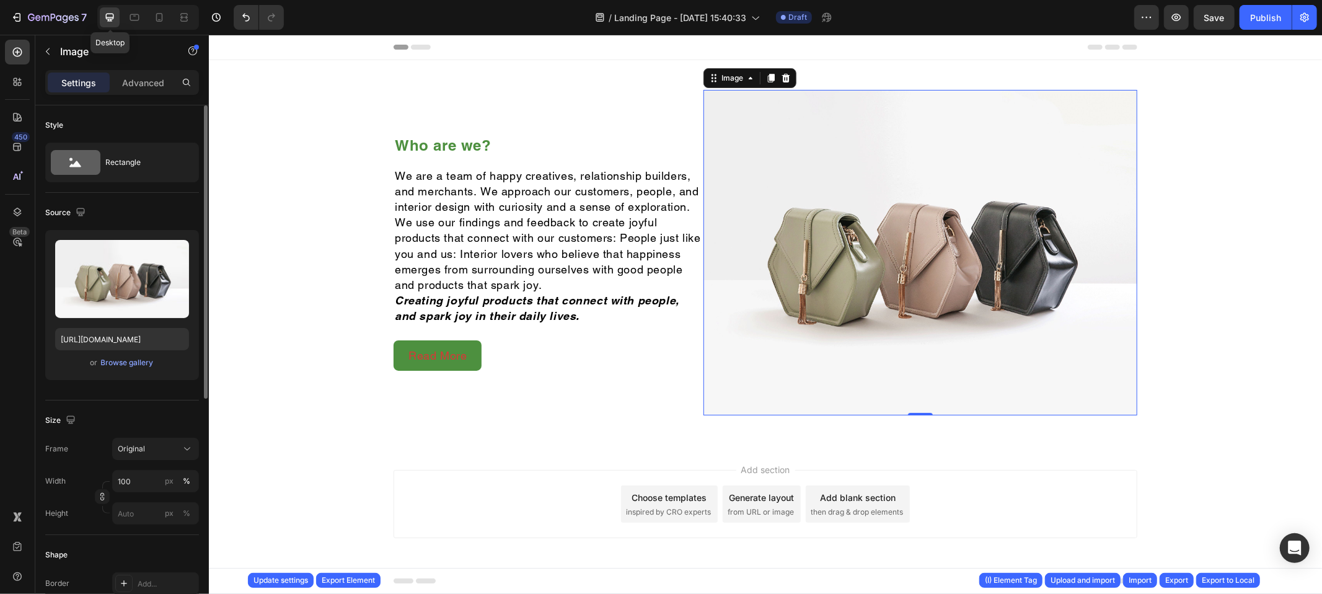
scroll to position [3, 0]
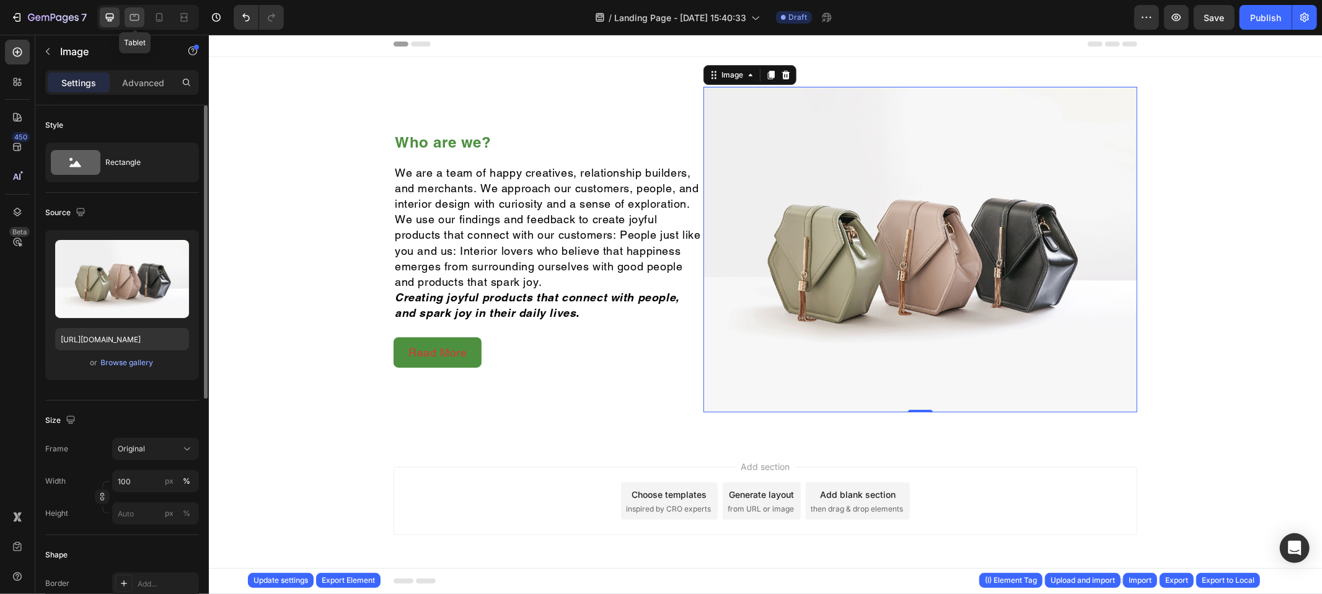
click at [130, 20] on icon at bounding box center [134, 17] width 12 height 12
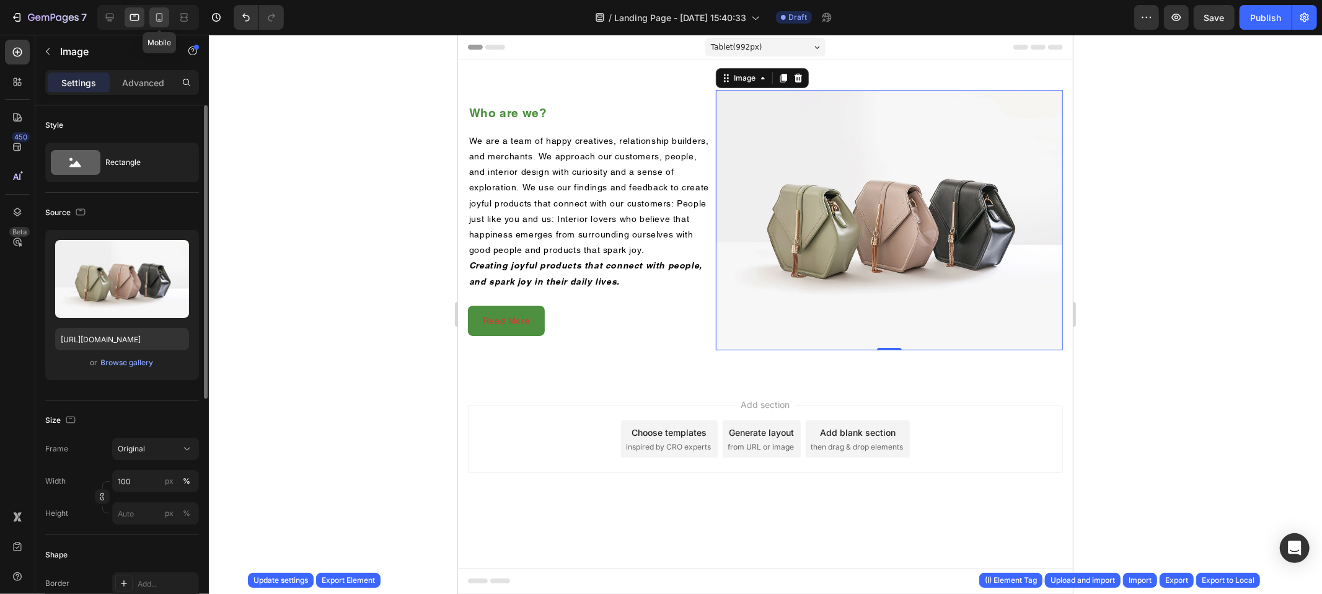
click at [165, 17] on icon at bounding box center [159, 17] width 12 height 12
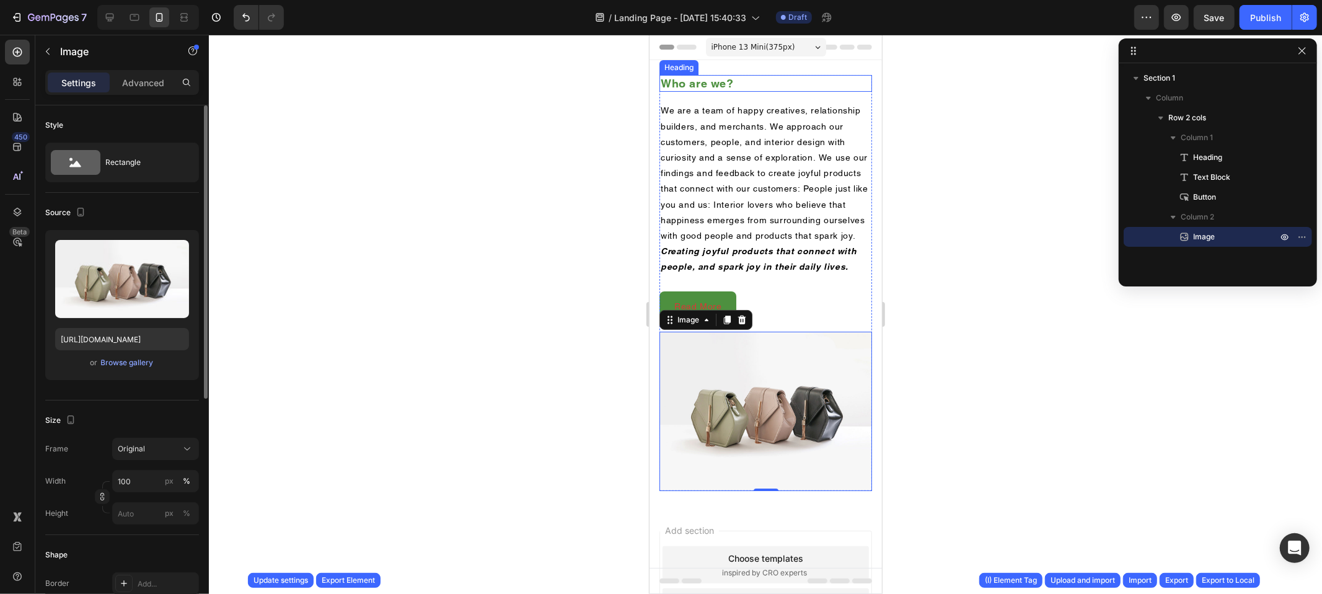
click at [748, 83] on h2 "Who are we?" at bounding box center [765, 82] width 213 height 17
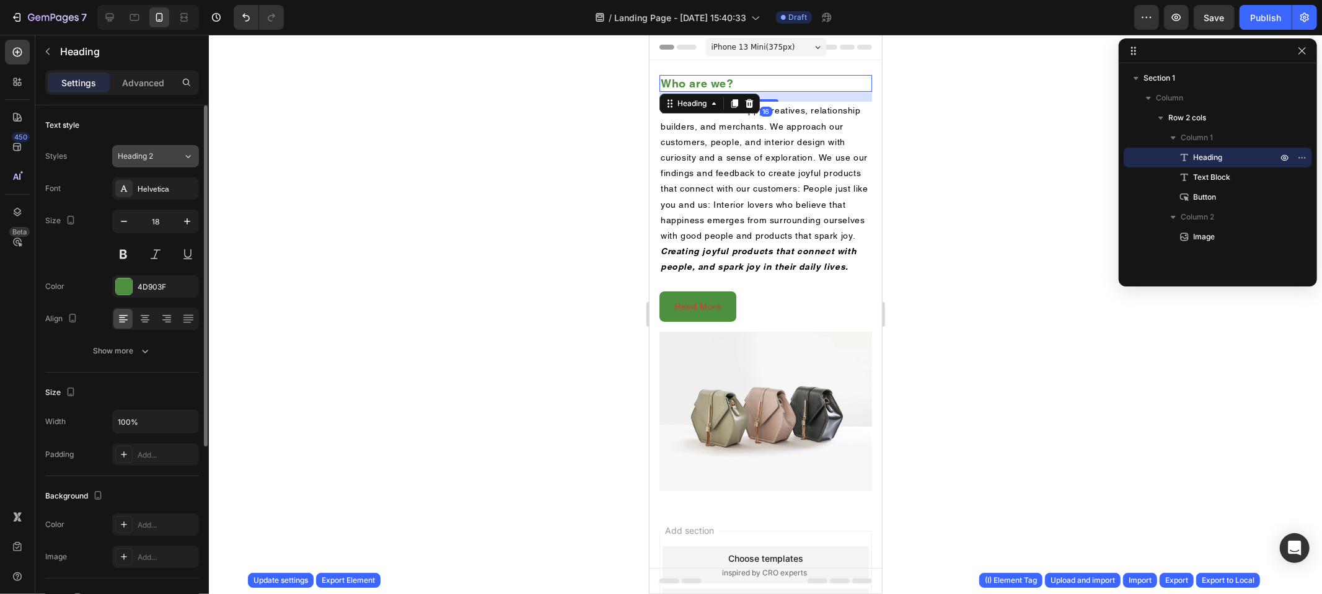
click at [113, 146] on button "Heading 2" at bounding box center [155, 156] width 87 height 22
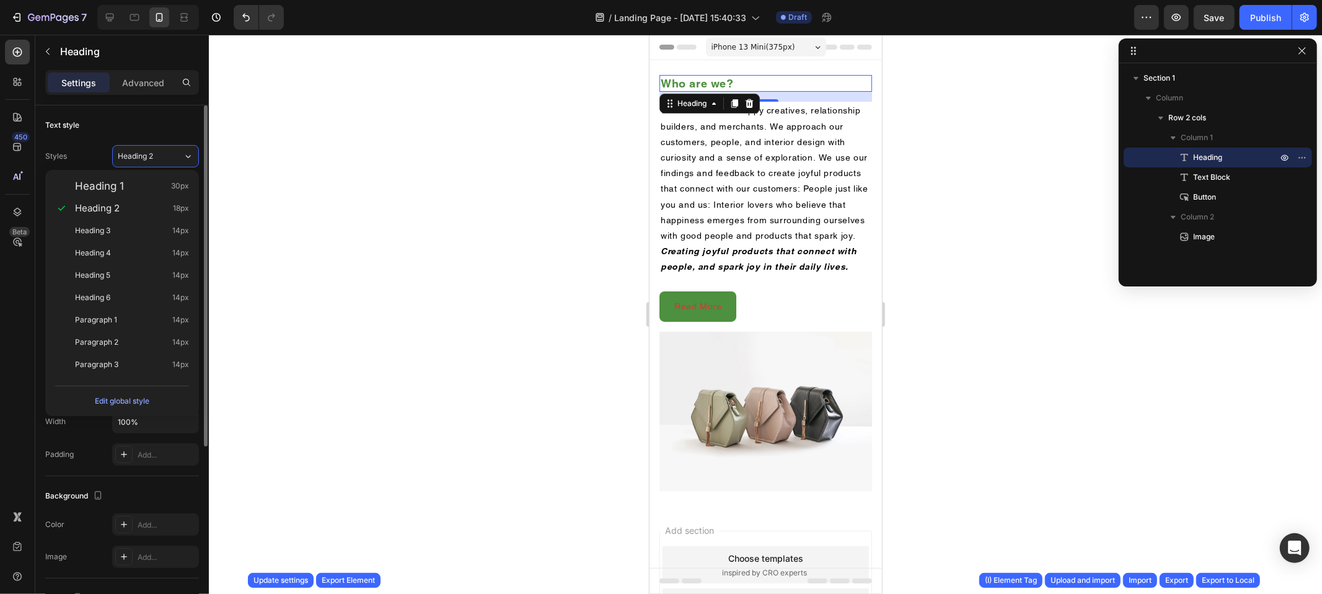
click at [152, 126] on div "Text style" at bounding box center [122, 125] width 154 height 20
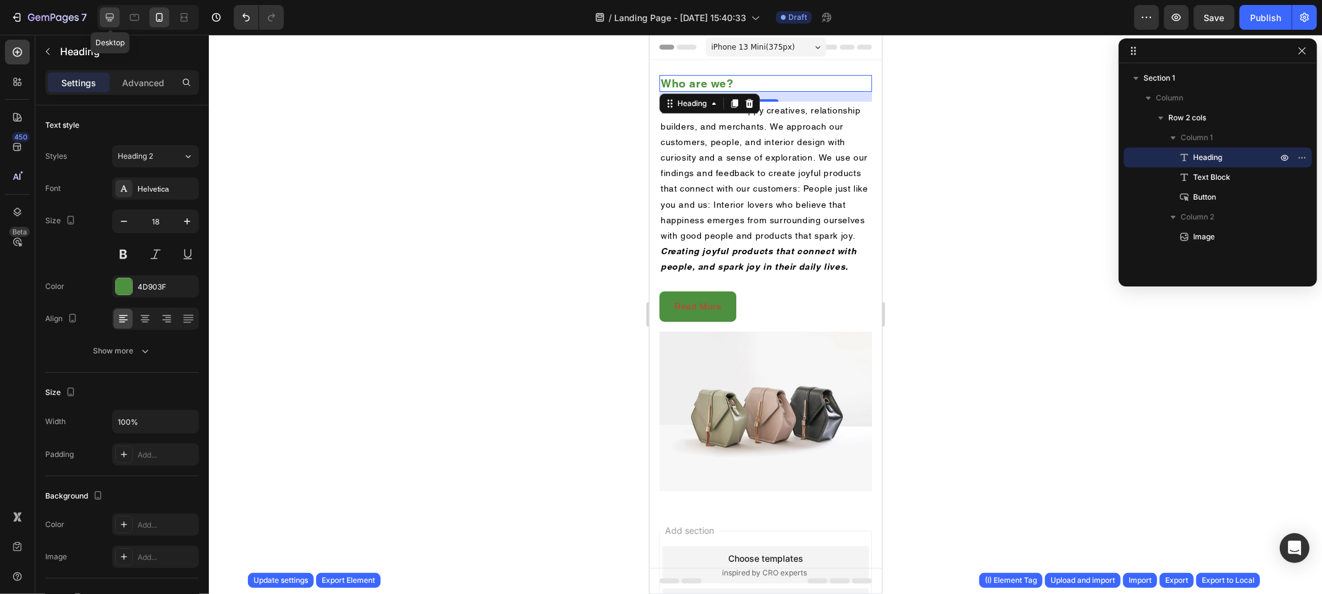
click at [115, 22] on icon at bounding box center [109, 17] width 12 height 12
type input "24"
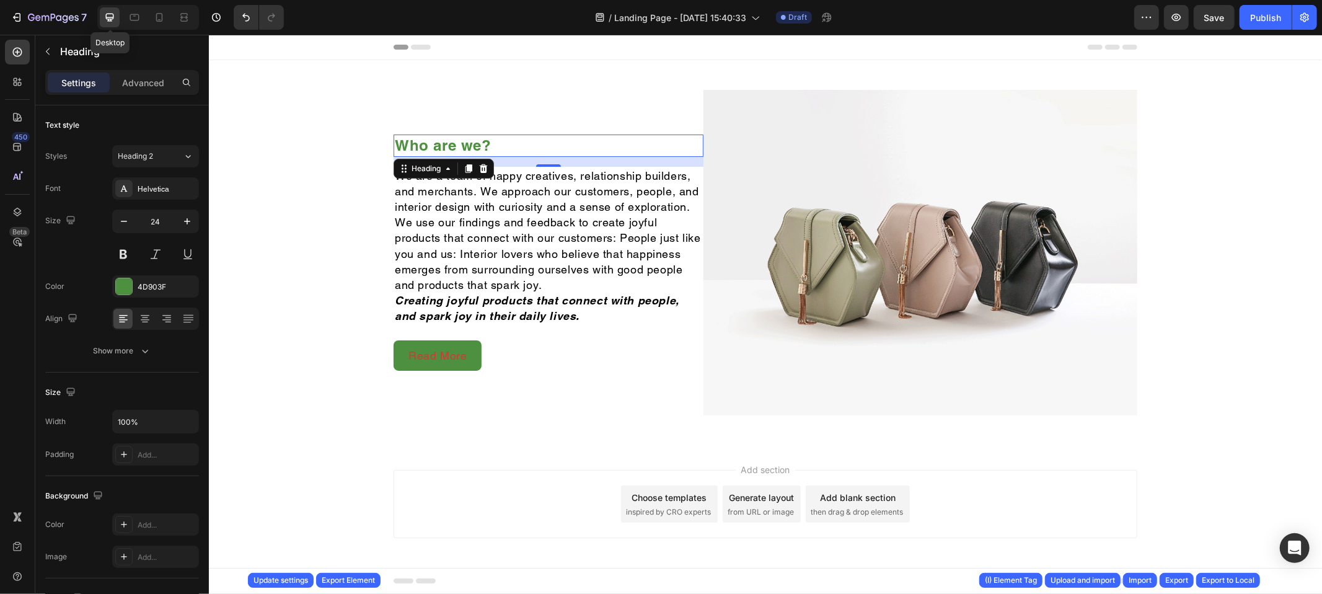
scroll to position [3, 0]
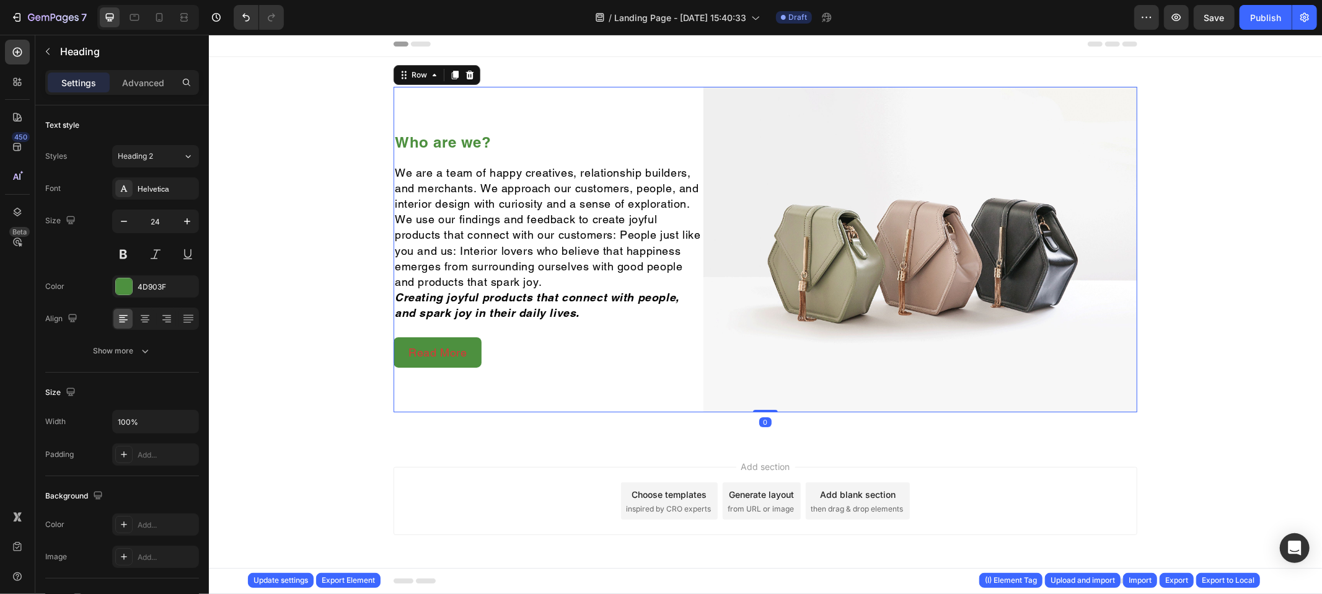
click at [636, 116] on div "Who are we? Heading We are a team of happy creatives, relationship builders, an…" at bounding box center [548, 248] width 310 height 325
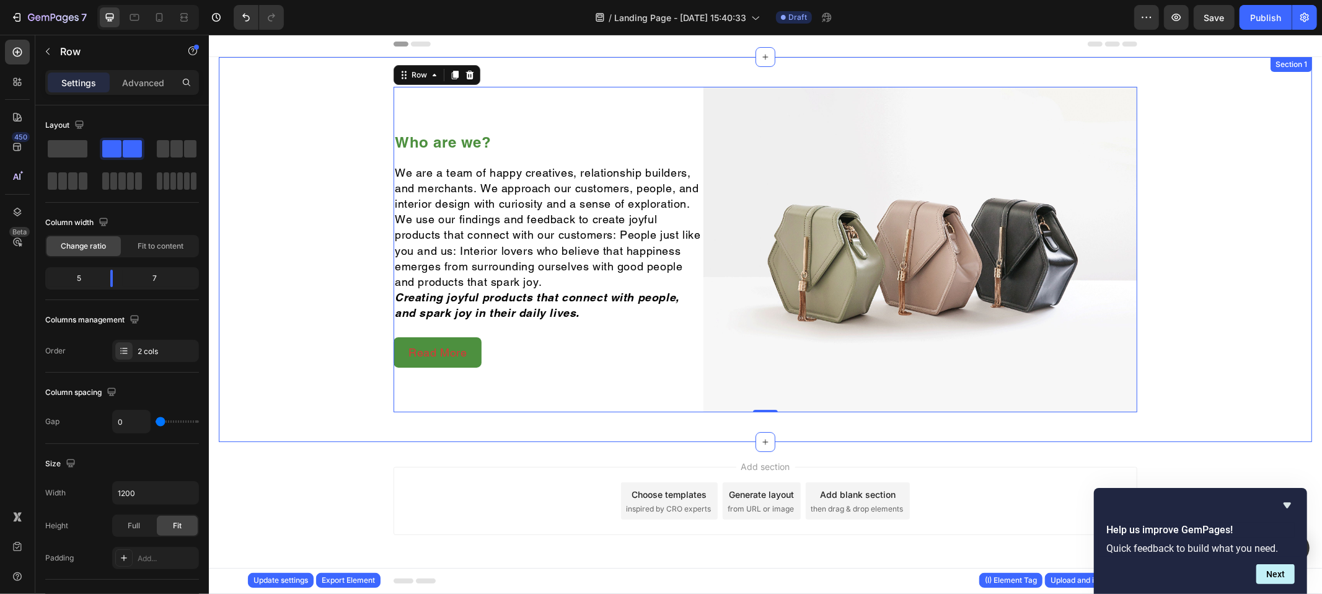
drag, startPoint x: 1407, startPoint y: 544, endPoint x: 1244, endPoint y: 423, distance: 203.4
drag, startPoint x: 1284, startPoint y: 503, endPoint x: 1075, endPoint y: 468, distance: 212.3
click at [1284, 503] on icon "Hide survey" at bounding box center [1286, 506] width 7 height 6
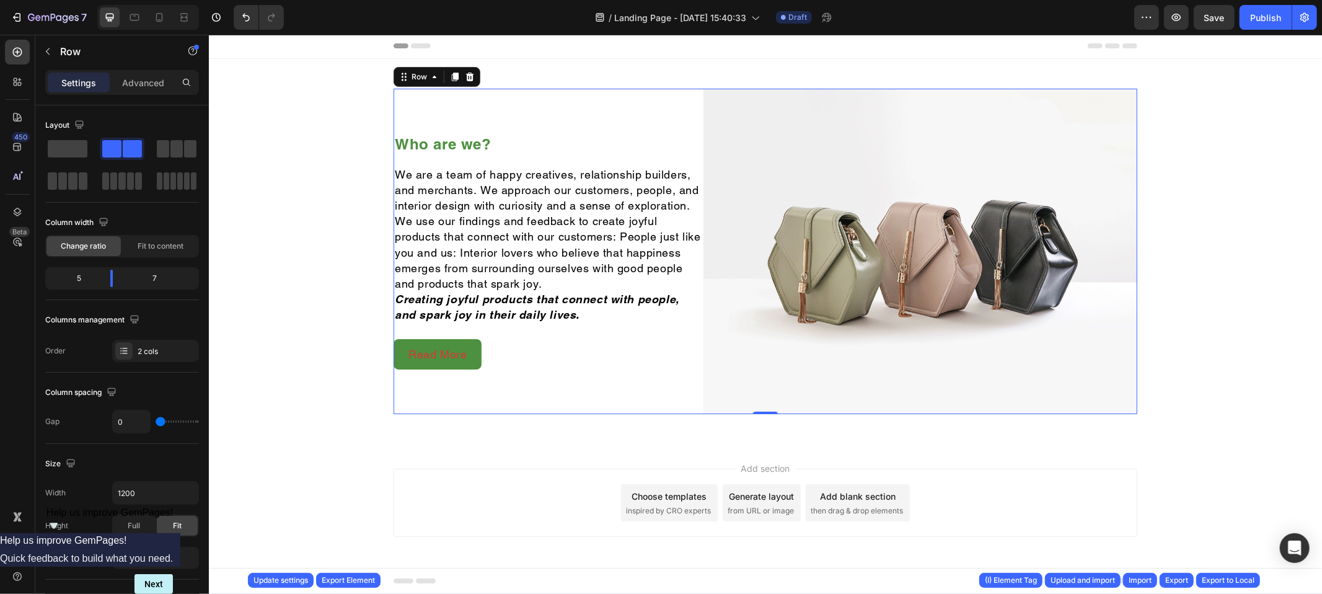
scroll to position [0, 0]
click at [1252, 185] on div "Who are we? Heading We are a team of happy creatives, relationship builders, an…" at bounding box center [764, 251] width 1093 height 325
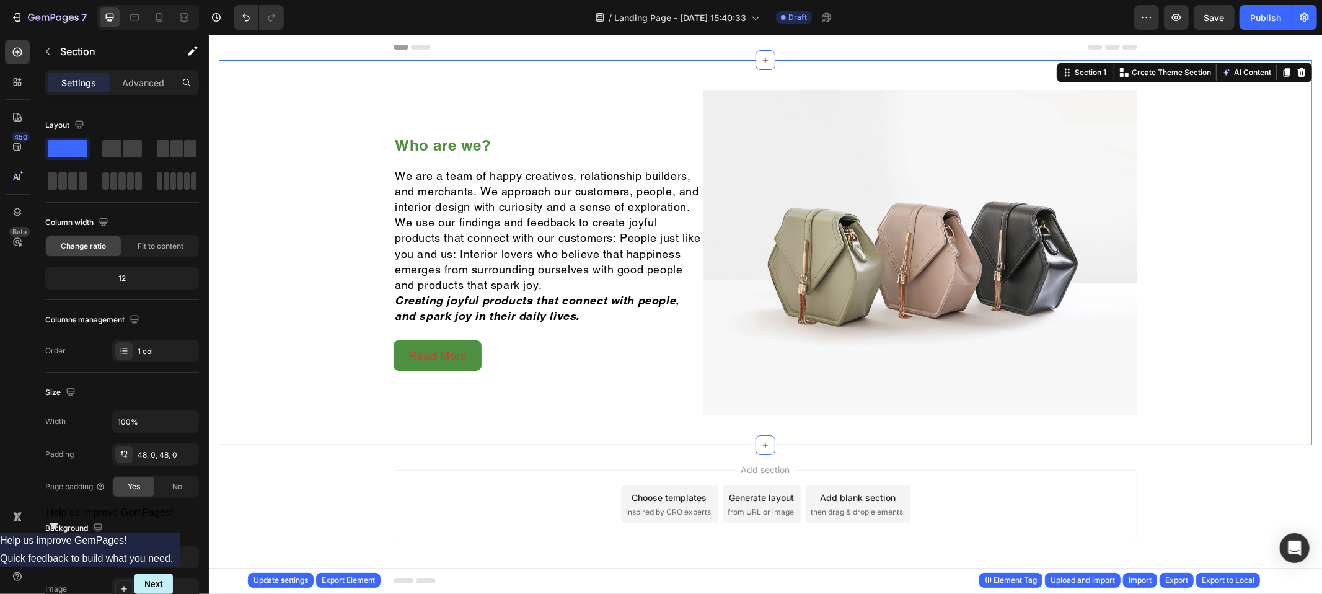
click at [174, 533] on div "Help us improve GemPages!" at bounding box center [109, 520] width 127 height 26
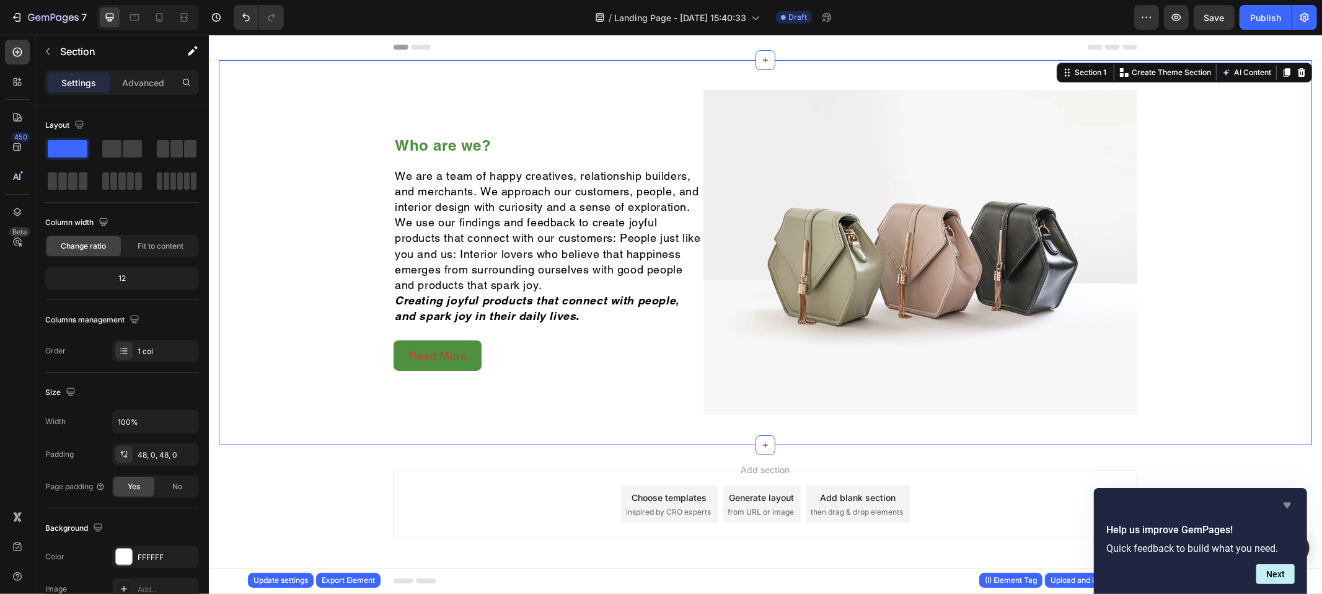
drag, startPoint x: 1285, startPoint y: 504, endPoint x: 961, endPoint y: 458, distance: 327.3
click at [1285, 504] on icon "Hide survey" at bounding box center [1286, 506] width 7 height 6
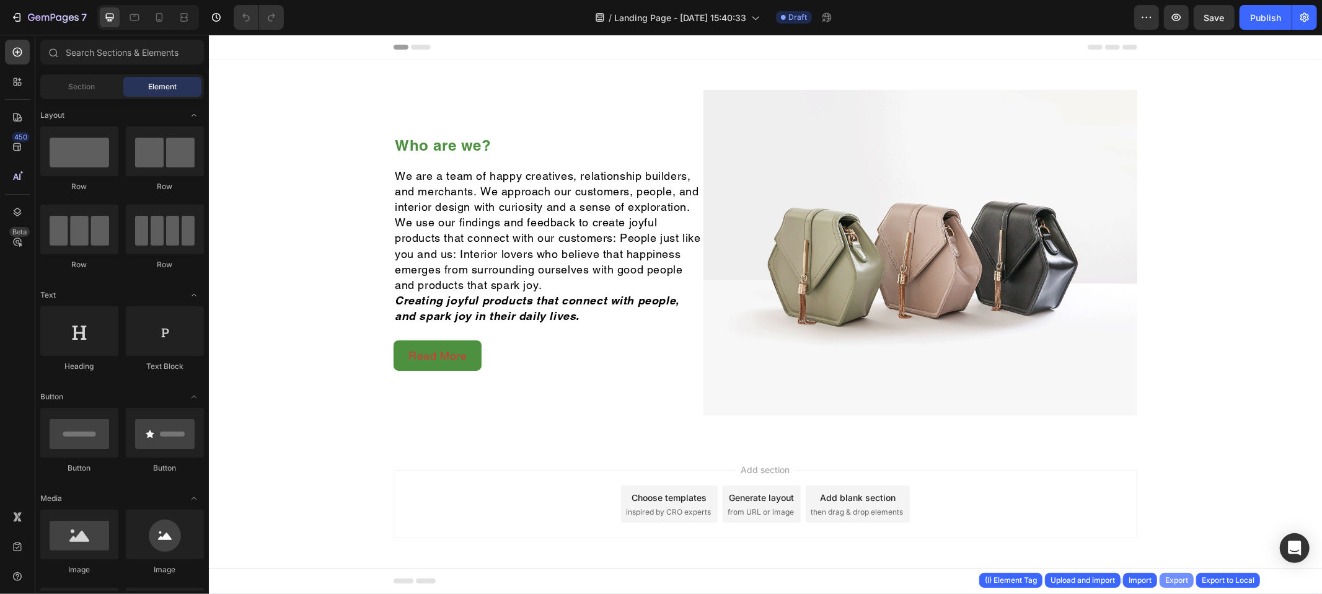
click at [1177, 580] on div "Export" at bounding box center [1176, 579] width 23 height 11
click at [697, 71] on div "Who are we? Heading We are a team of happy creatives, relationship builders, an…" at bounding box center [764, 251] width 1093 height 385
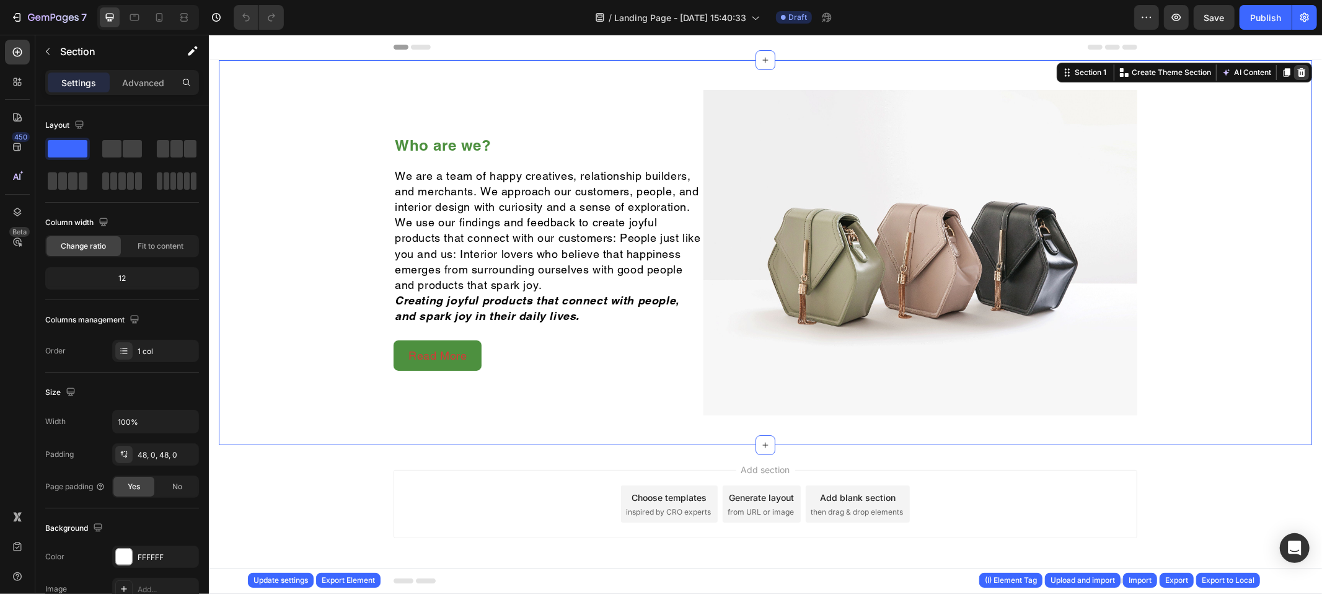
click at [1296, 75] on icon at bounding box center [1301, 72] width 10 height 10
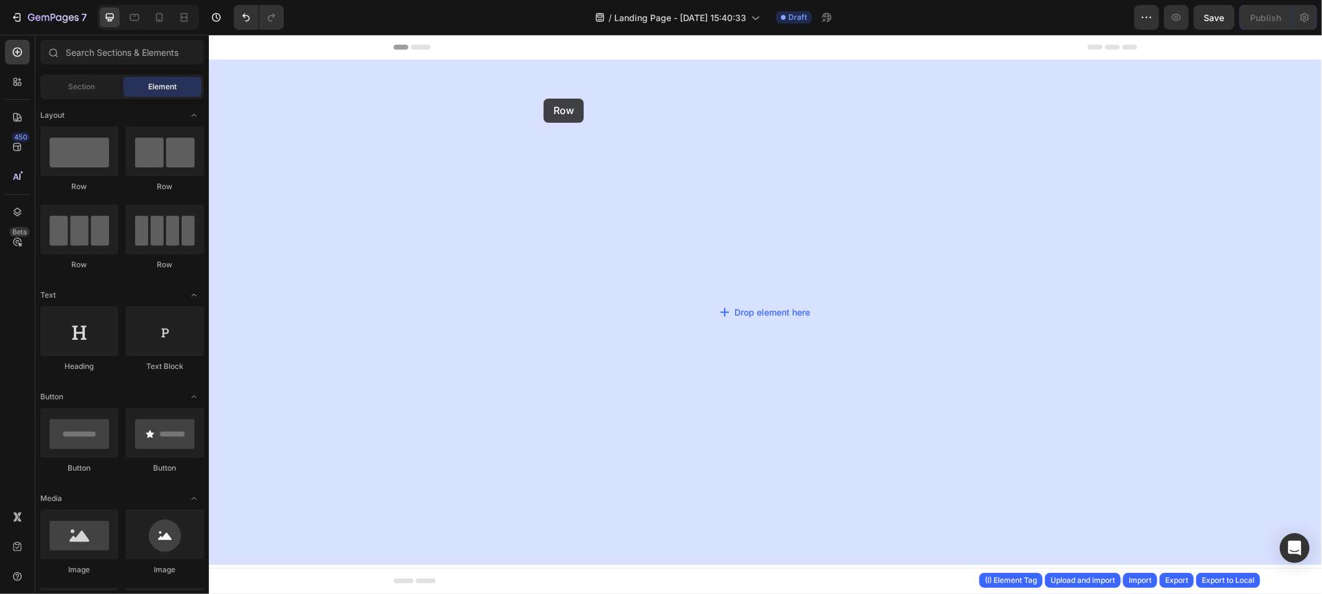
drag, startPoint x: 239, startPoint y: 141, endPoint x: 543, endPoint y: 98, distance: 307.4
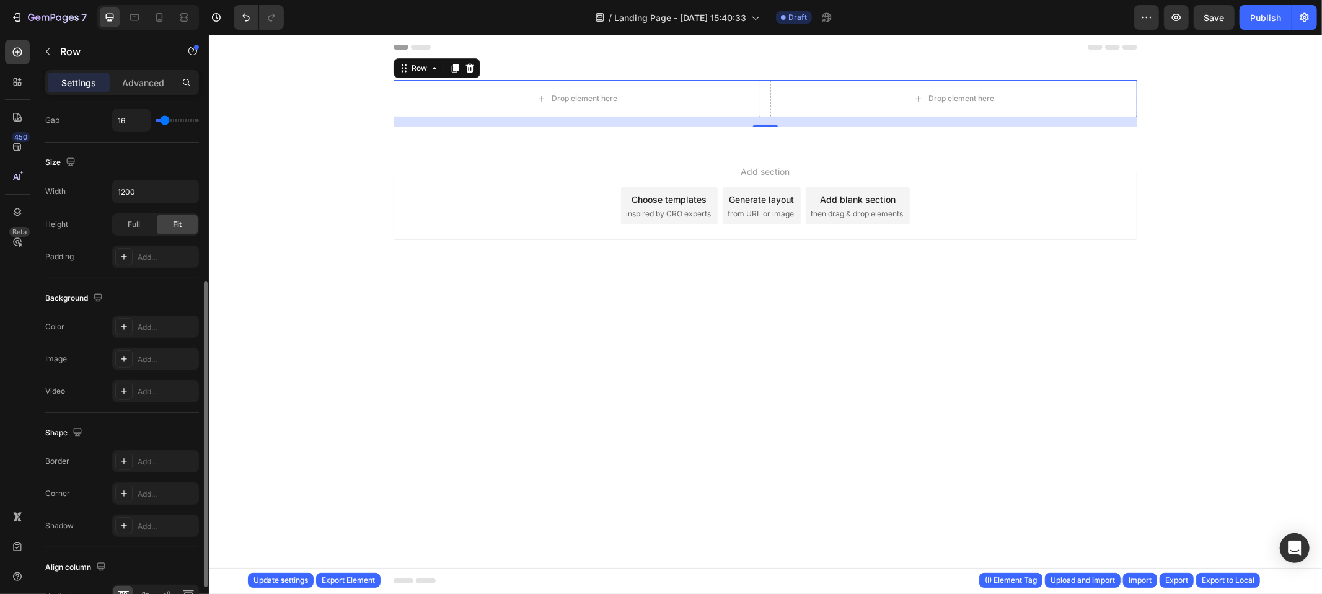
scroll to position [374, 0]
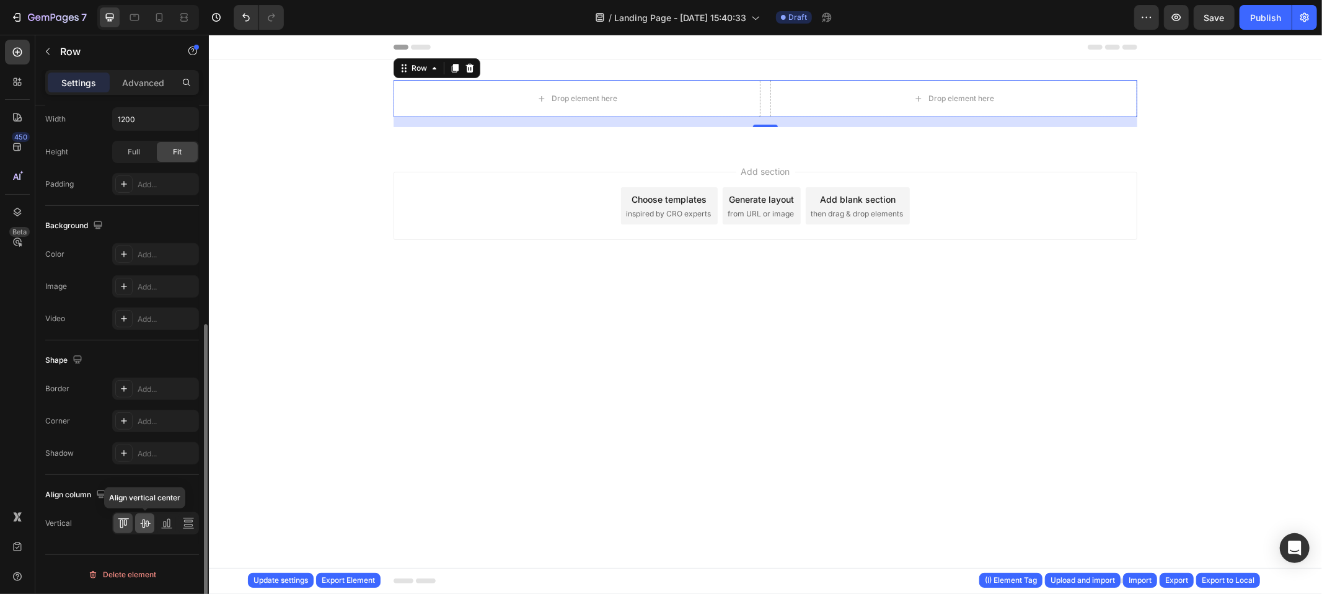
click at [146, 526] on icon at bounding box center [145, 523] width 10 height 9
click at [86, 340] on div "Shape Border Add... Corner Add... Shadow Add..." at bounding box center [122, 407] width 154 height 134
click at [136, 350] on div "Shape" at bounding box center [122, 360] width 154 height 20
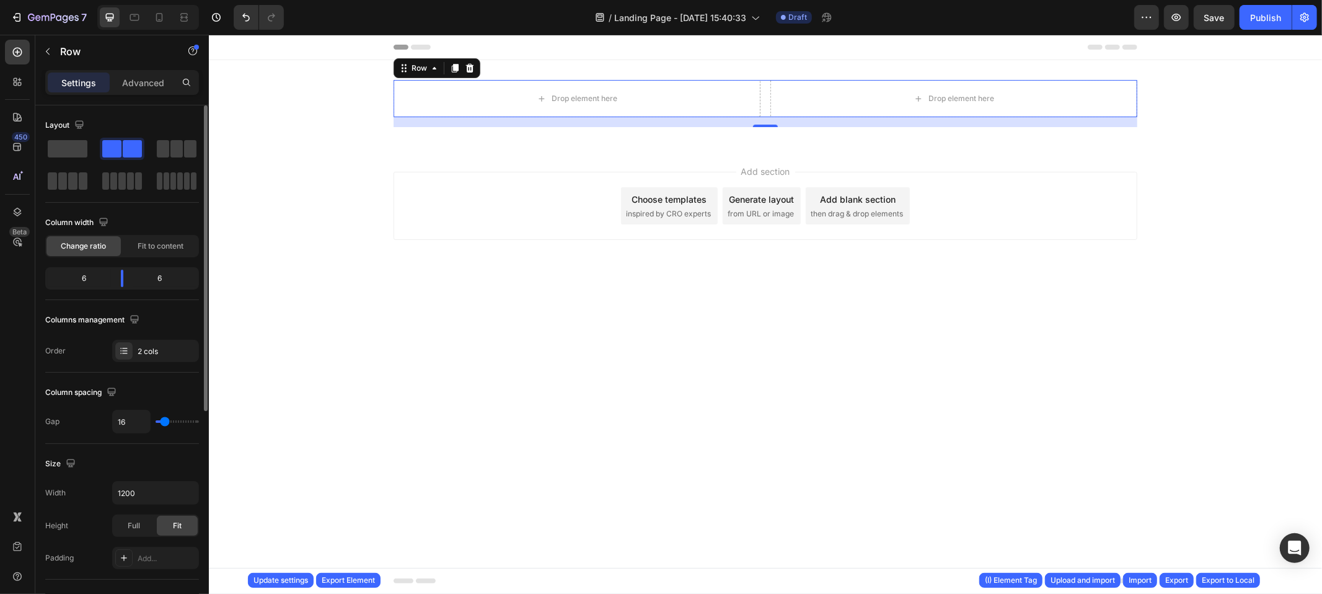
click at [170, 323] on div "Columns management" at bounding box center [122, 320] width 154 height 20
drag, startPoint x: 1304, startPoint y: 83, endPoint x: 1307, endPoint y: 76, distance: 7.5
click at [1304, 83] on div "Drop element here Drop element here Row 16" at bounding box center [764, 102] width 1113 height 47
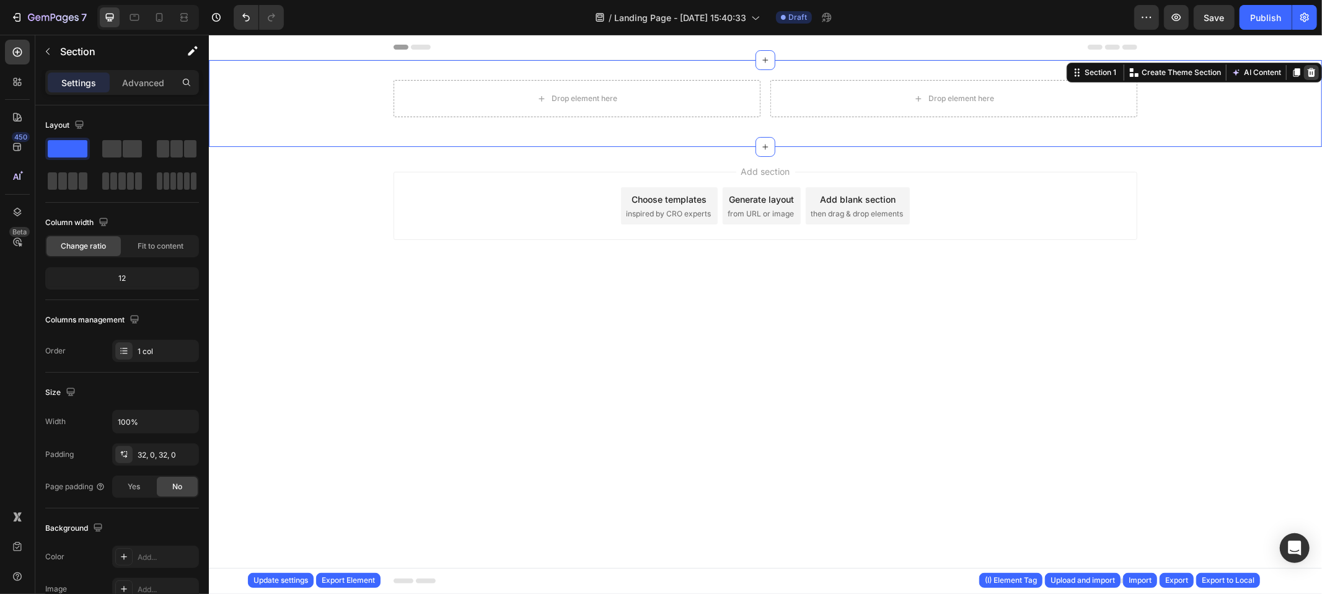
click at [1306, 73] on icon at bounding box center [1311, 72] width 10 height 10
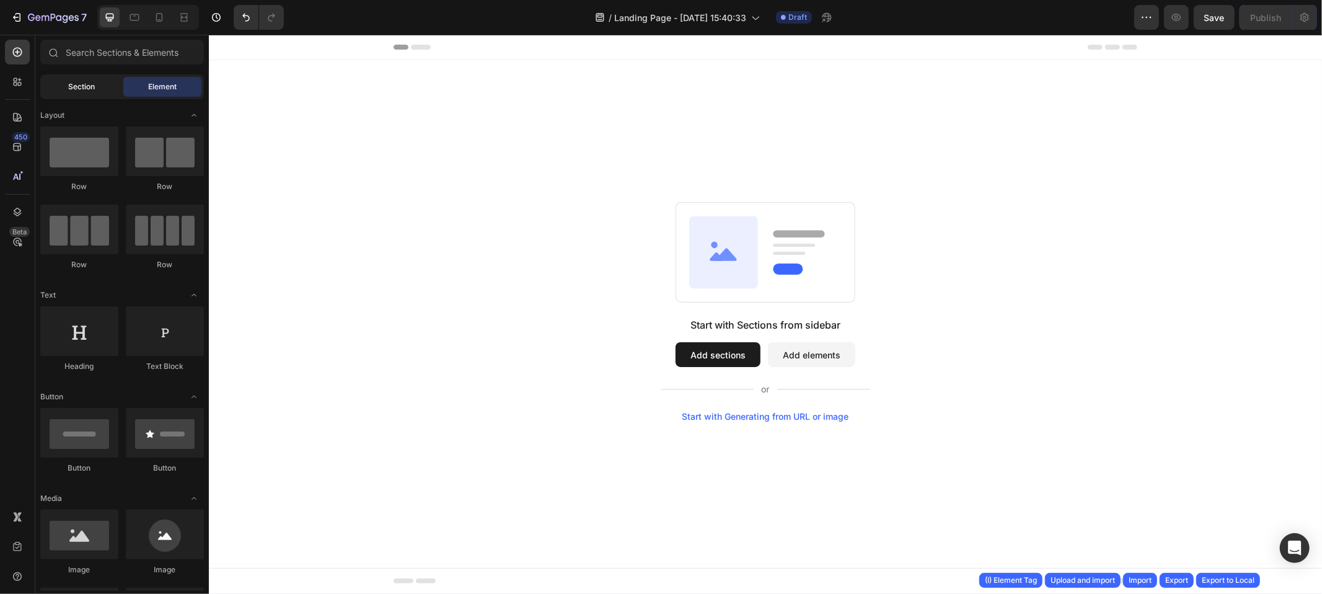
click at [74, 88] on span "Section" at bounding box center [82, 86] width 27 height 11
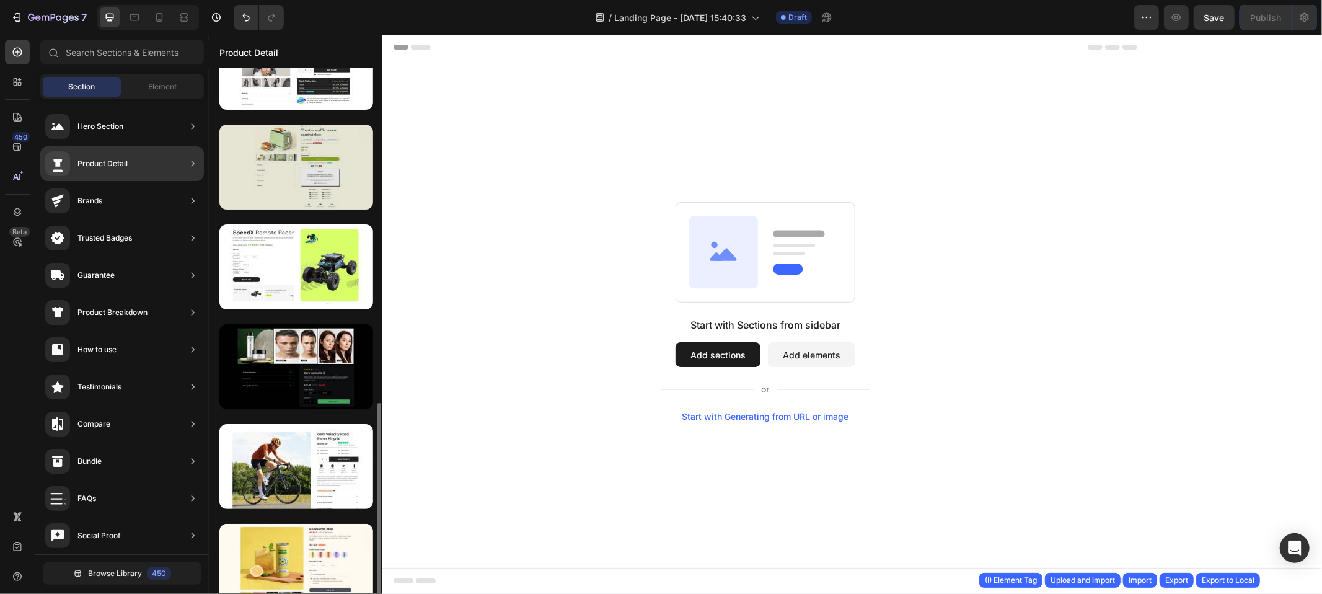
scroll to position [315, 0]
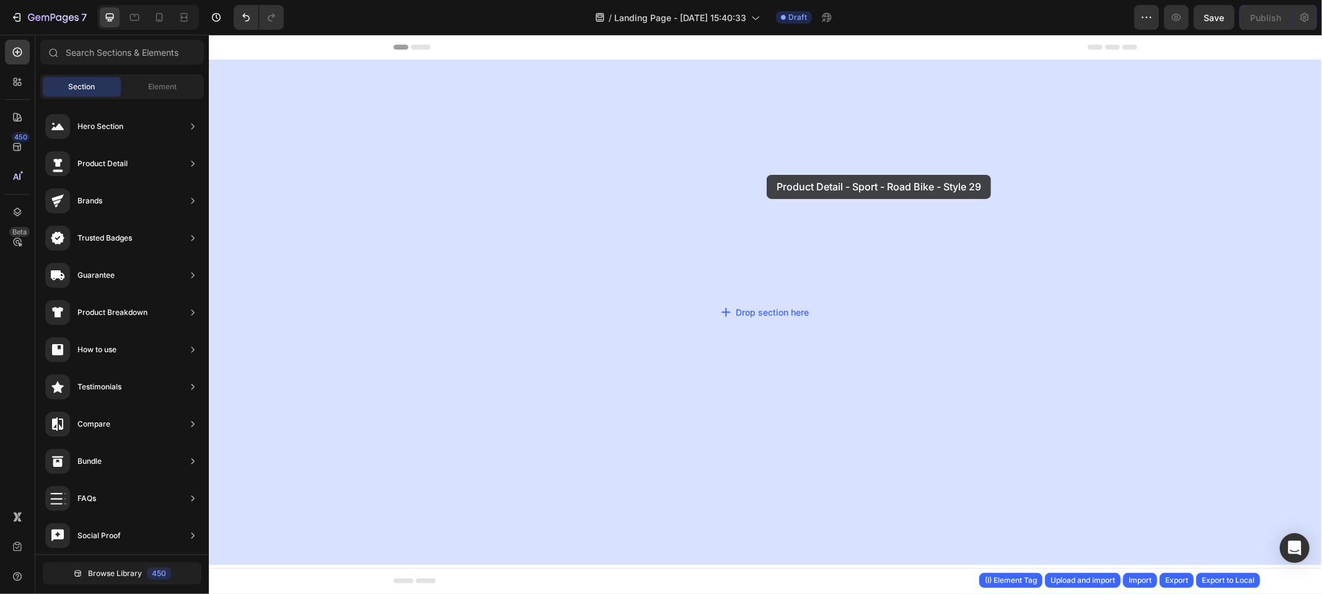
drag, startPoint x: 513, startPoint y: 349, endPoint x: 633, endPoint y: 214, distance: 180.8
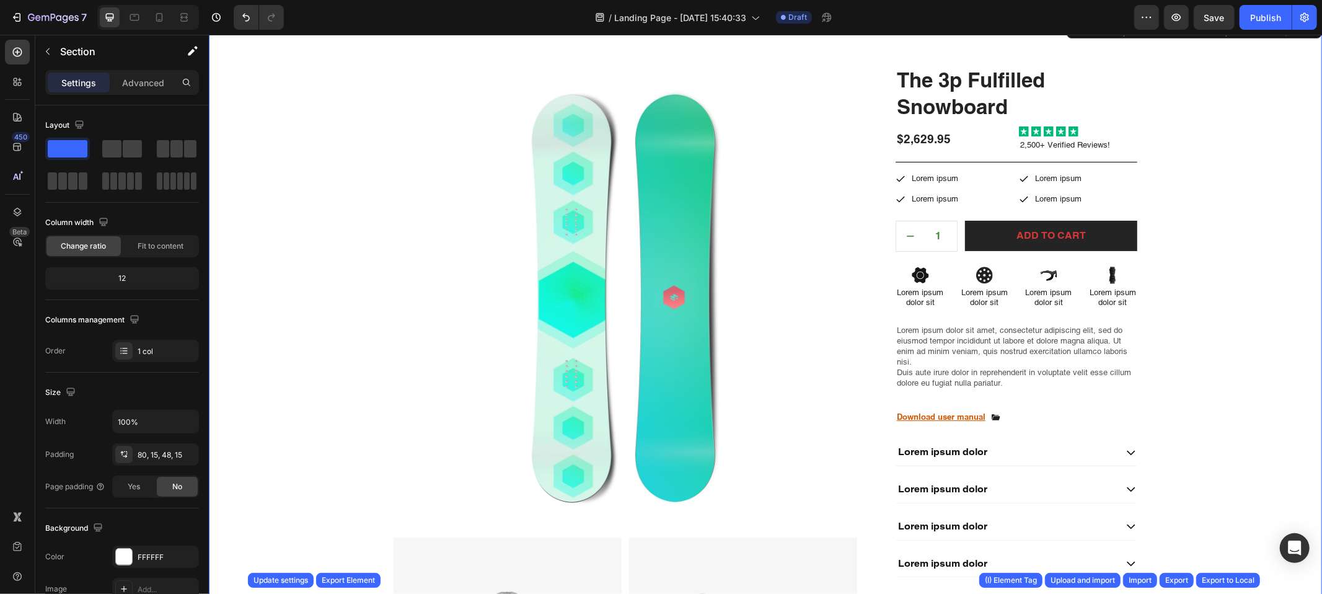
scroll to position [0, 0]
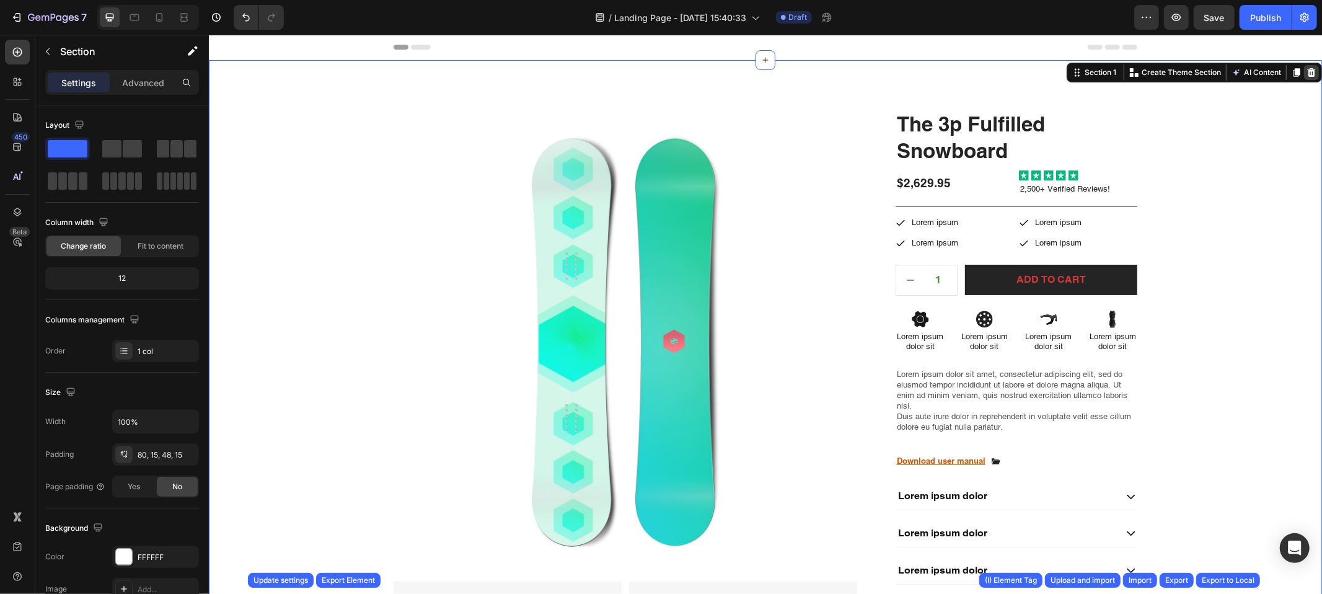
click at [1307, 72] on icon at bounding box center [1311, 72] width 8 height 9
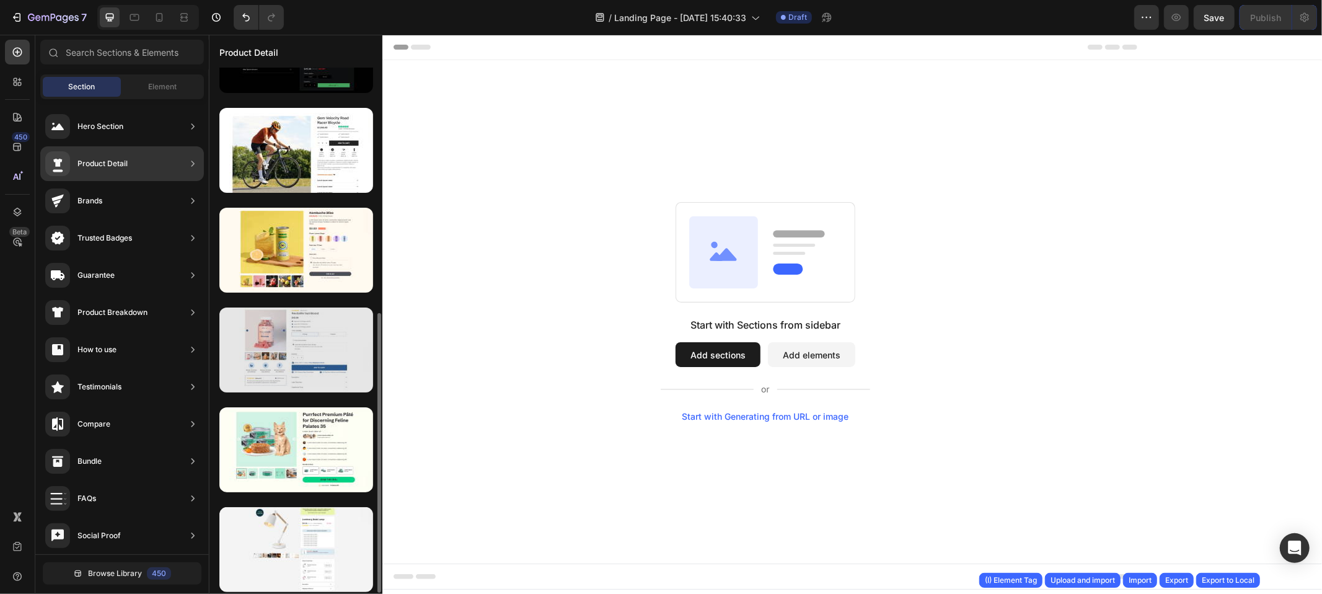
scroll to position [480, 0]
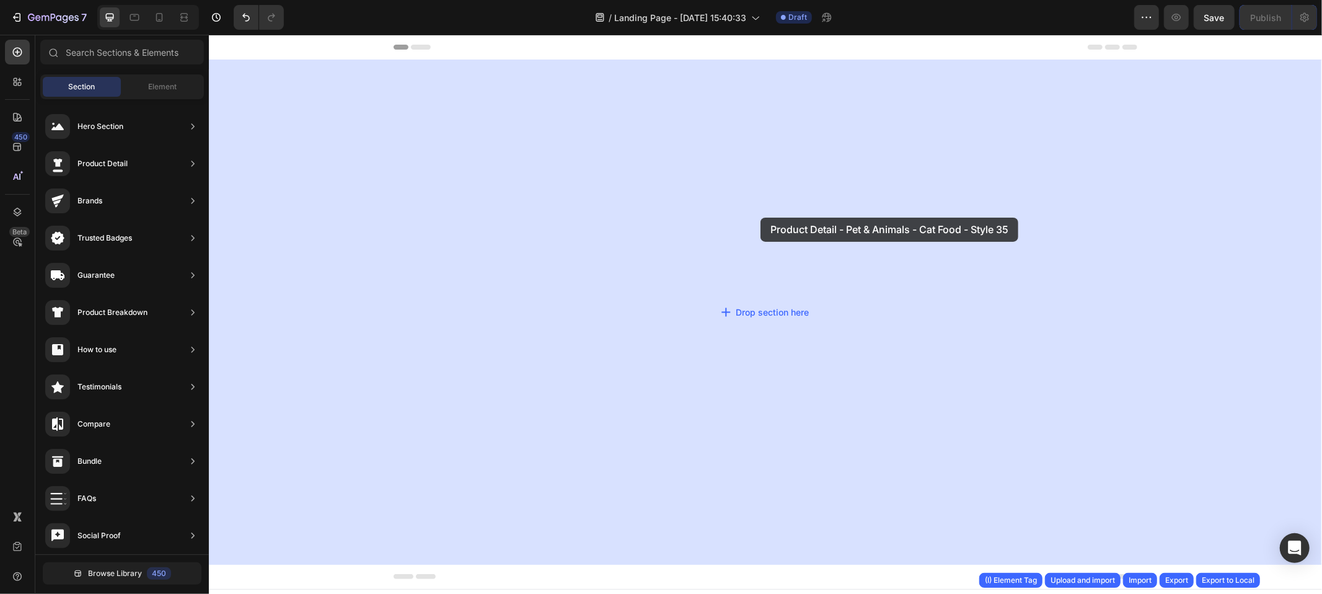
drag, startPoint x: 511, startPoint y: 464, endPoint x: 760, endPoint y: 216, distance: 351.4
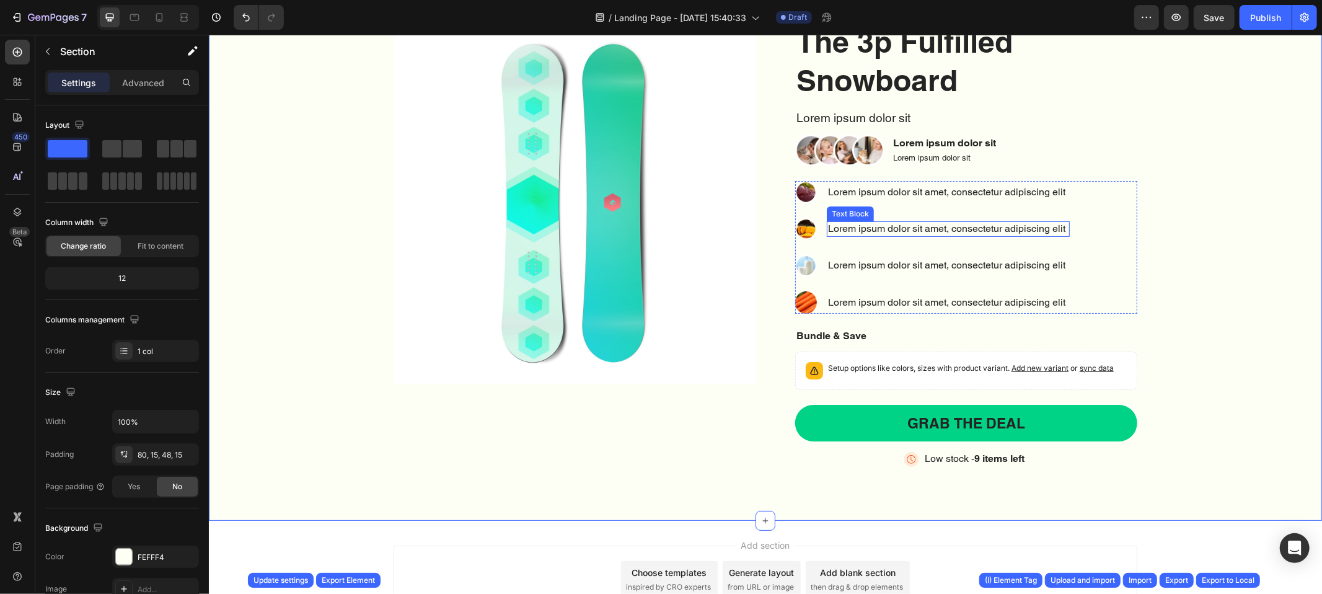
scroll to position [103, 0]
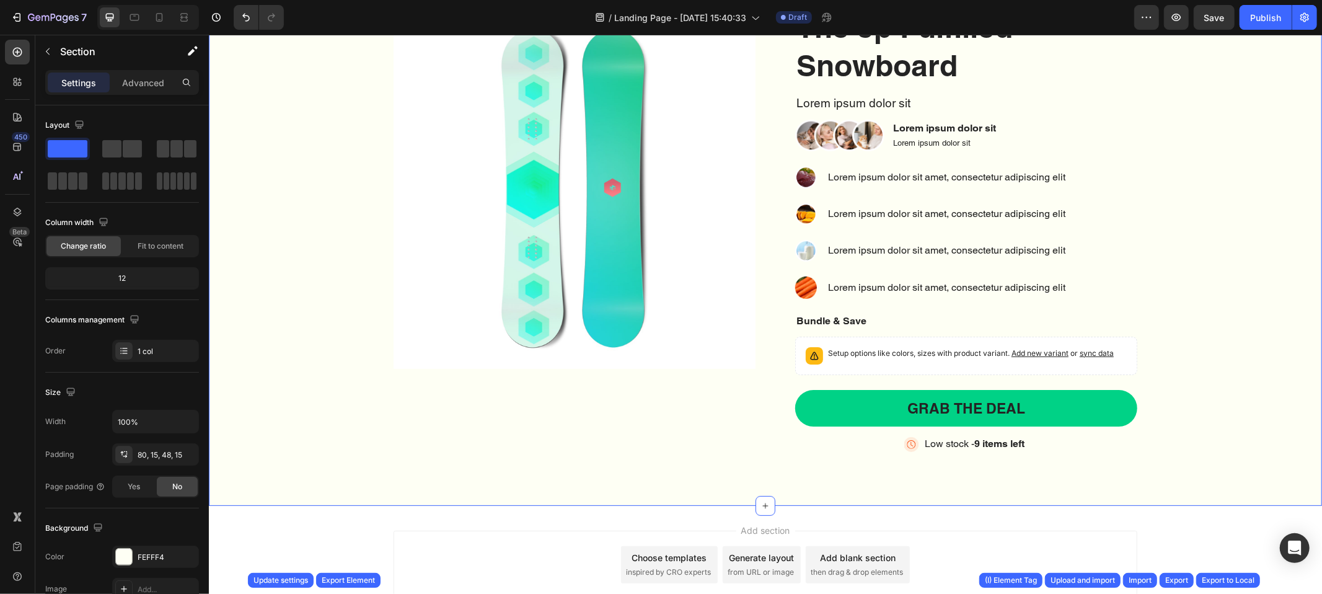
click at [1266, 198] on div "Product Images The 3p Fulfilled Snowboard Product Title Lorem ipsum dolor sit T…" at bounding box center [765, 240] width 1094 height 469
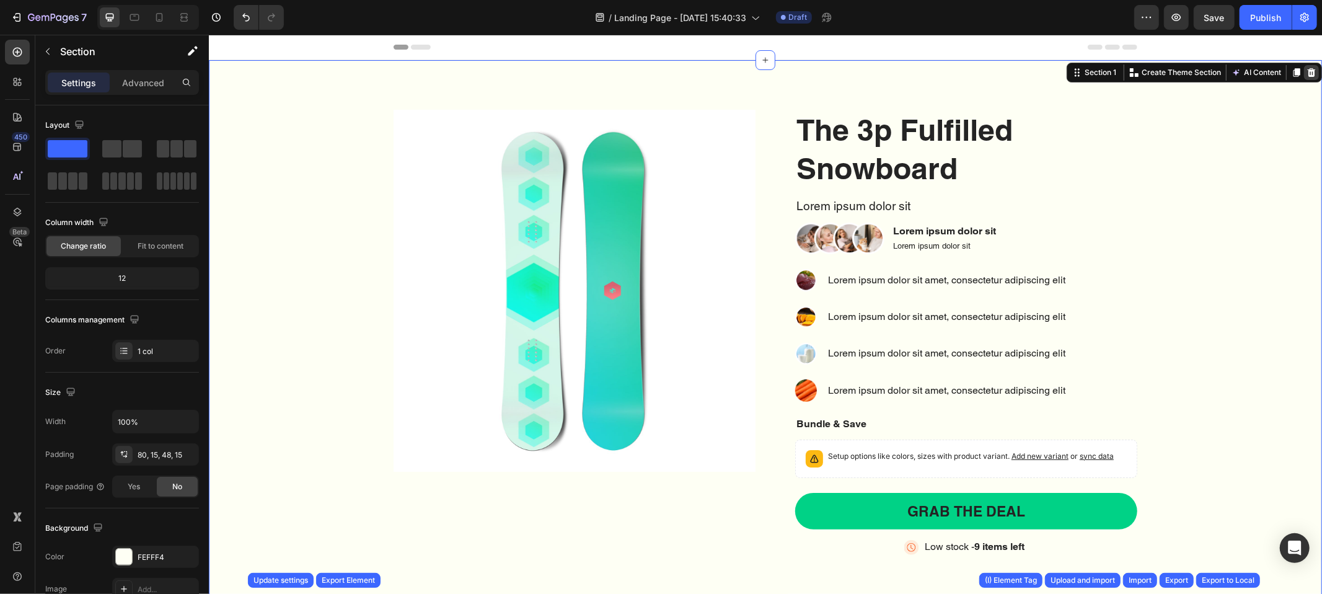
click at [1307, 73] on icon at bounding box center [1311, 72] width 8 height 9
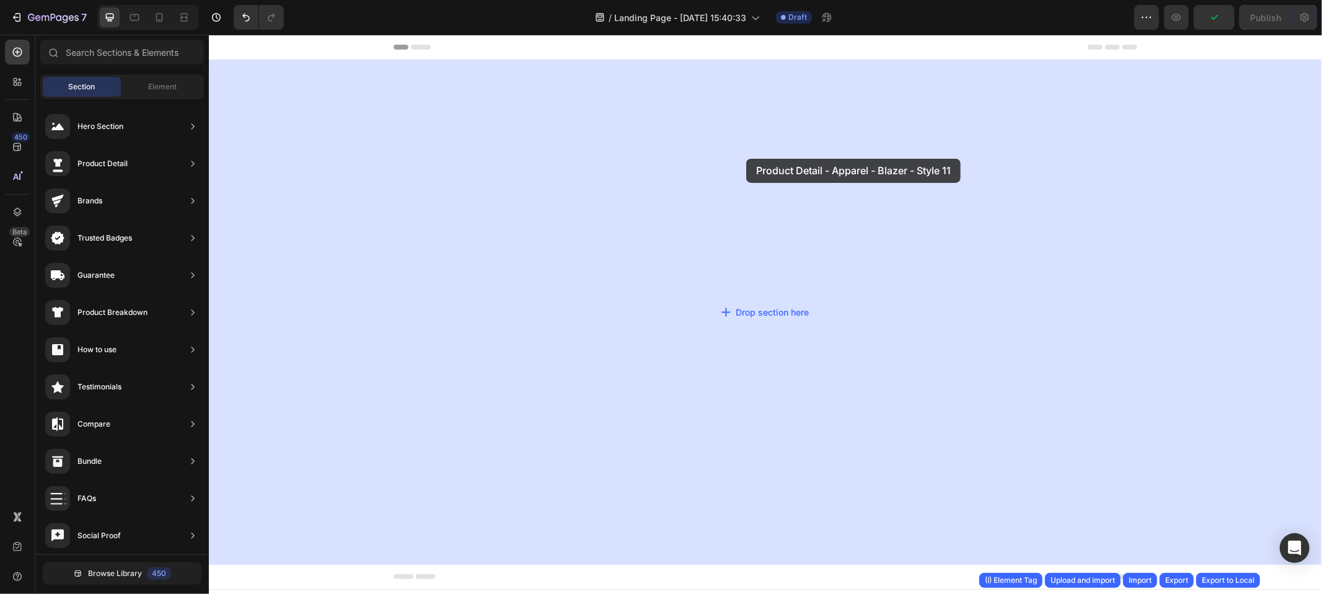
drag, startPoint x: 510, startPoint y: 245, endPoint x: 659, endPoint y: 163, distance: 170.6
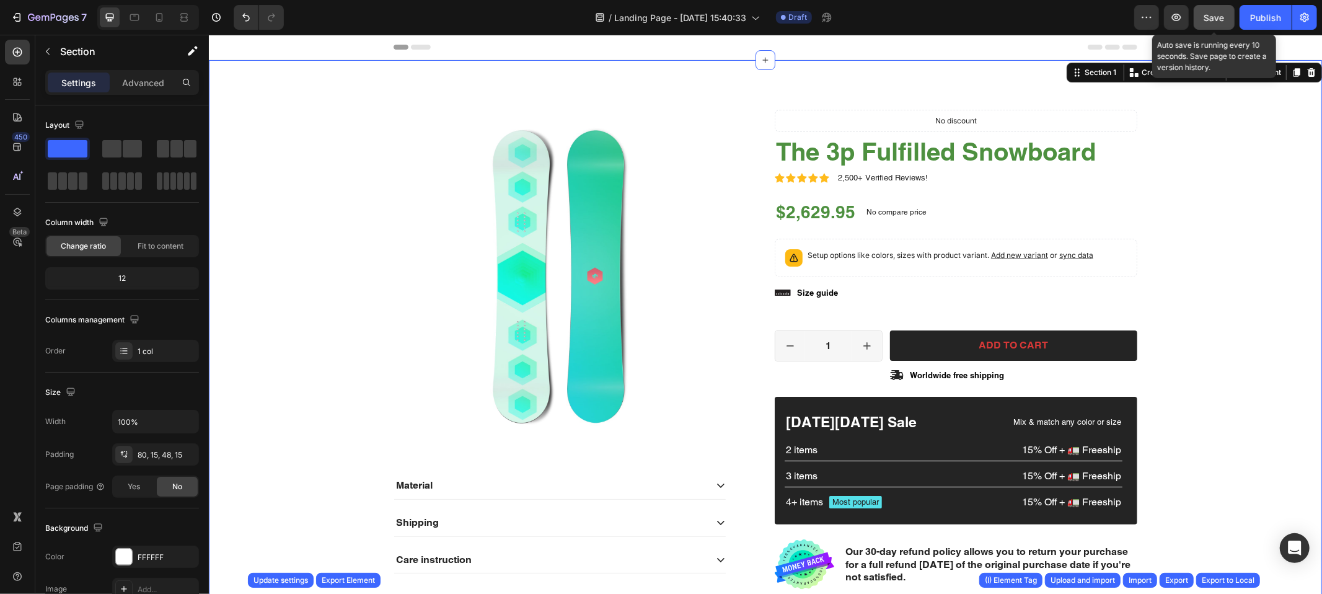
click at [1216, 25] on button "Save" at bounding box center [1214, 17] width 41 height 25
click at [1216, 22] on span "Save" at bounding box center [1214, 17] width 20 height 11
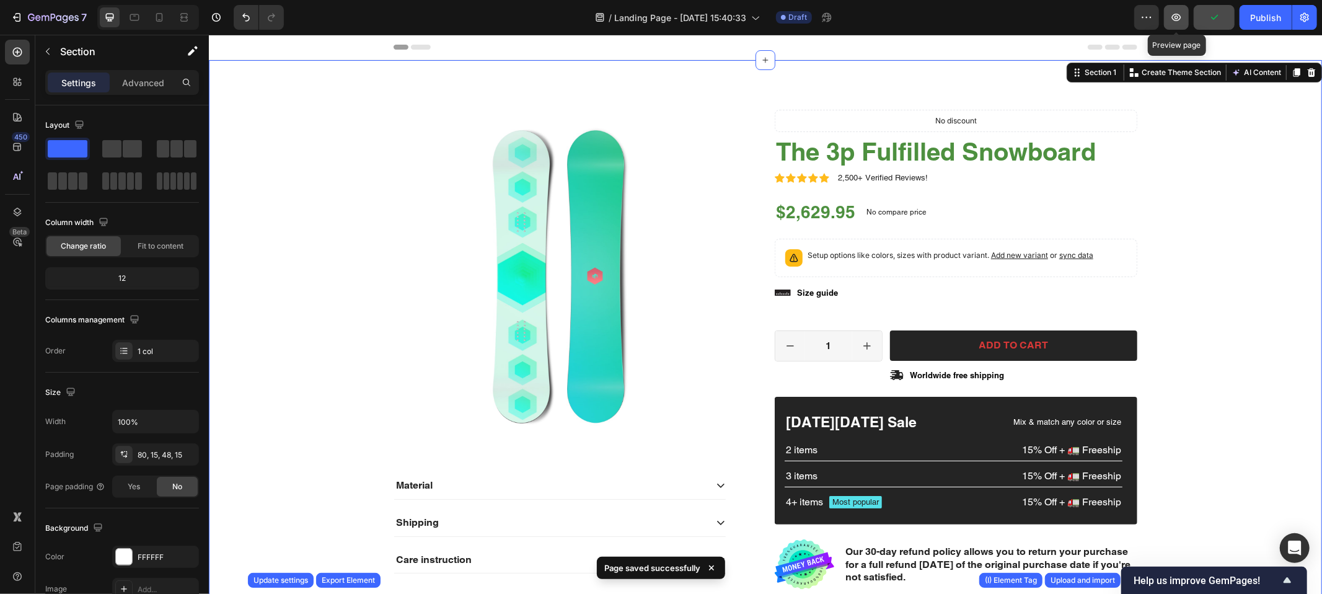
click at [1182, 21] on icon "button" at bounding box center [1176, 17] width 12 height 12
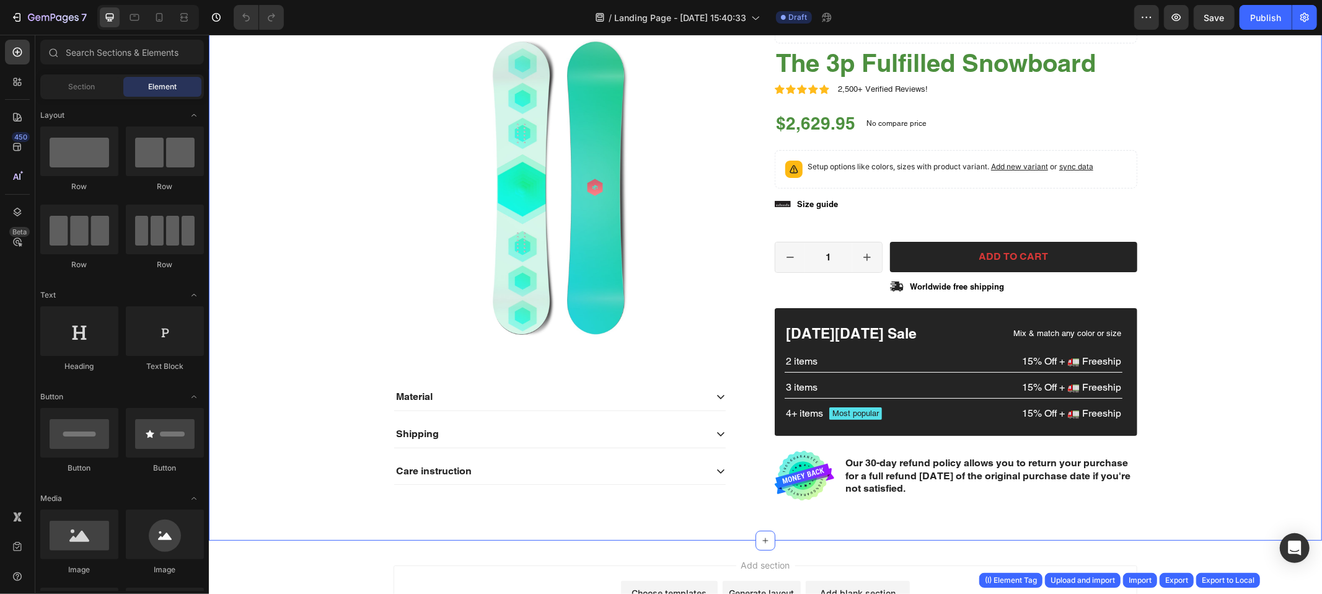
scroll to position [103, 0]
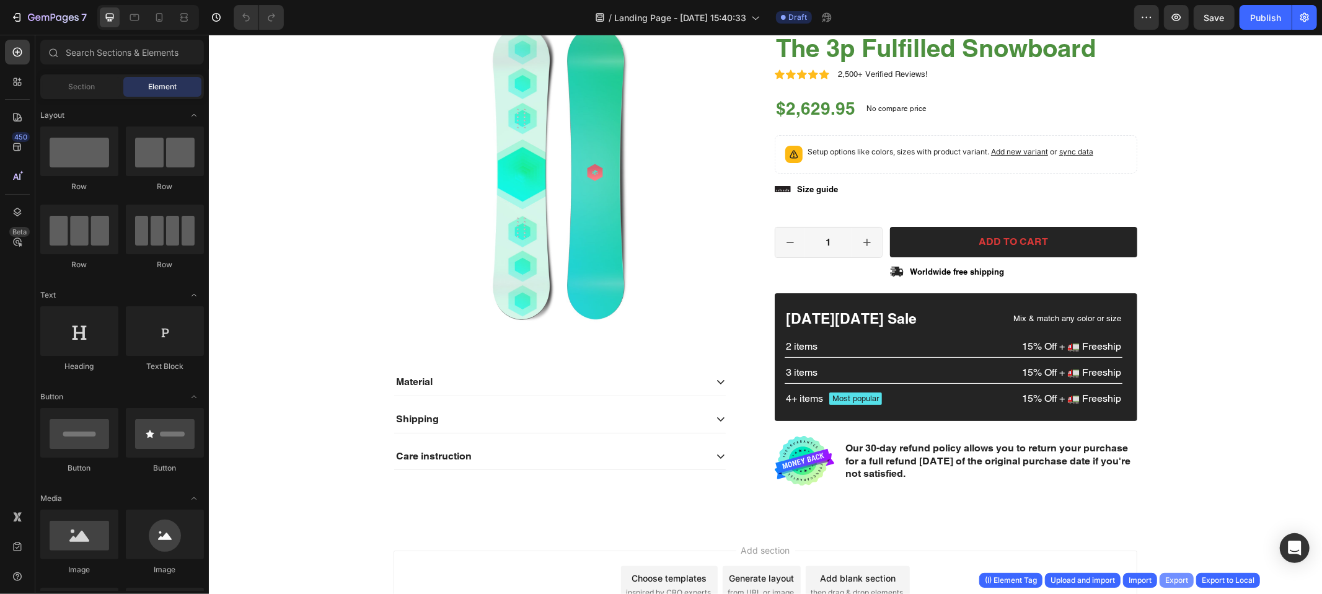
drag, startPoint x: 1179, startPoint y: 579, endPoint x: 946, endPoint y: 534, distance: 237.2
click at [1179, 579] on div "Export" at bounding box center [1176, 579] width 23 height 11
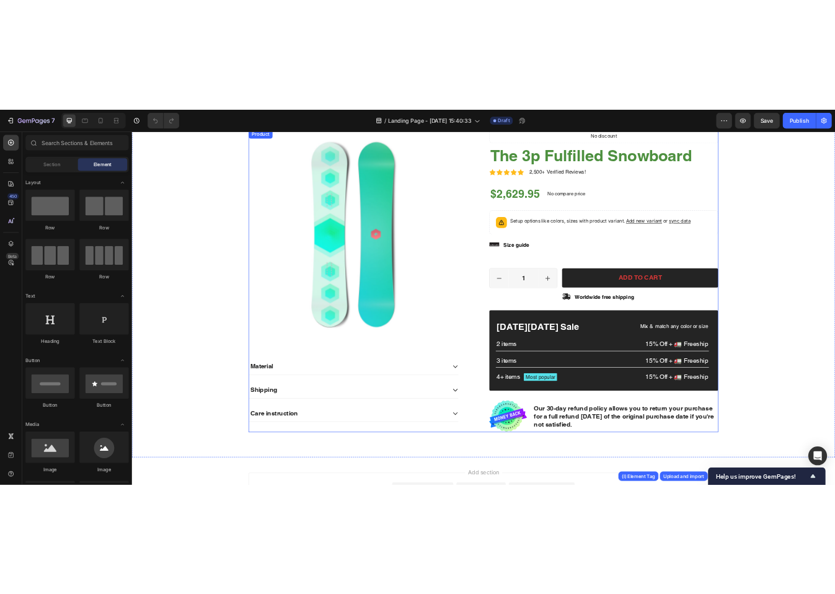
scroll to position [0, 0]
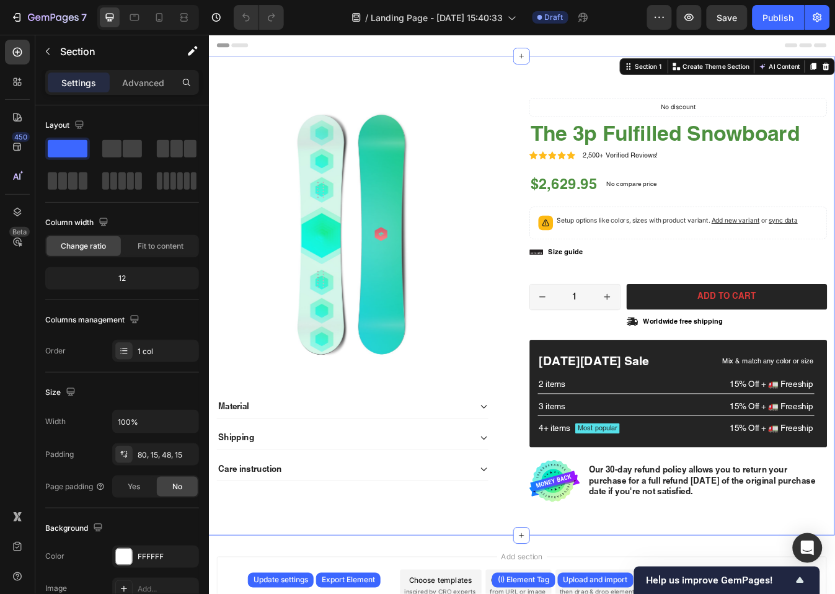
click at [578, 103] on div "Product Images Material Shipping Care instruction Accordion Icon Icon Icon Icon…" at bounding box center [580, 343] width 744 height 569
click at [84, 50] on p "Section" at bounding box center [111, 51] width 102 height 15
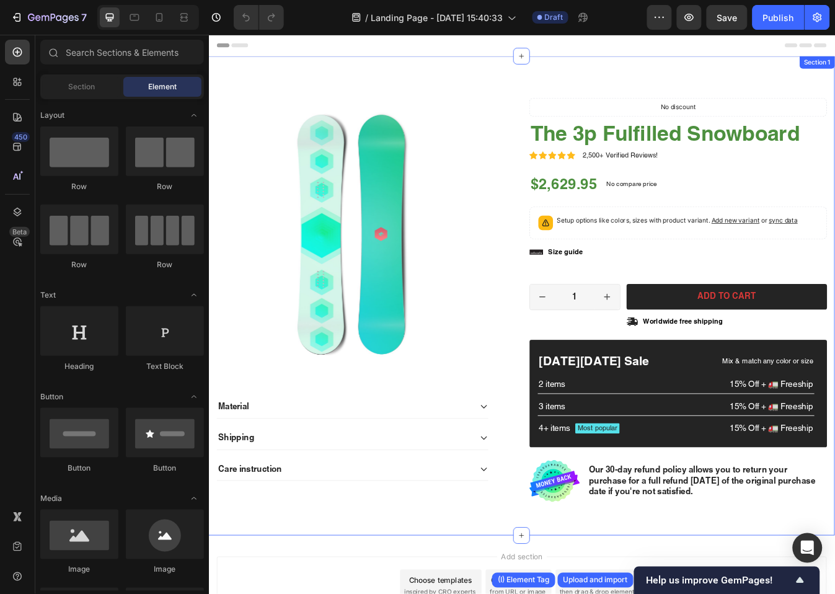
click at [563, 78] on div "Product Images Material Shipping Care instruction Accordion Icon Icon Icon Icon…" at bounding box center [580, 343] width 744 height 569
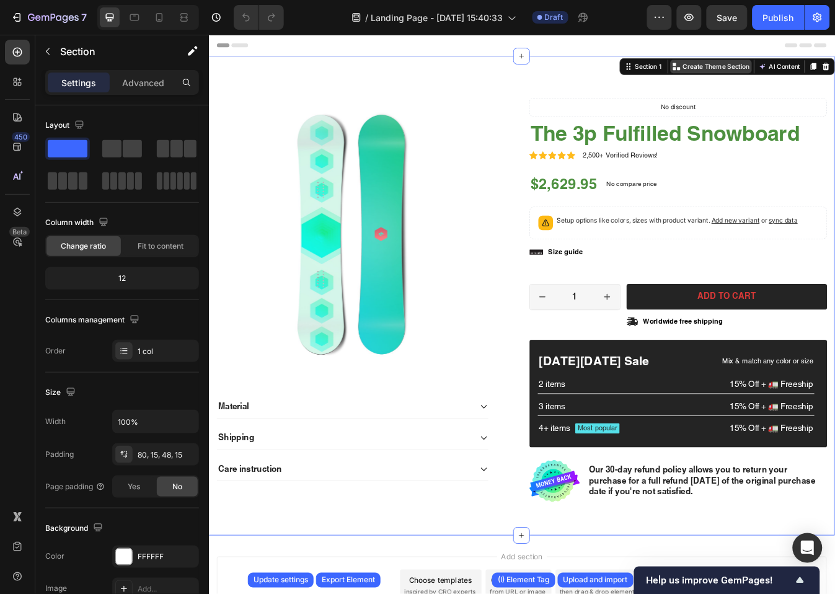
click at [816, 71] on p "Create Theme Section" at bounding box center [811, 71] width 79 height 11
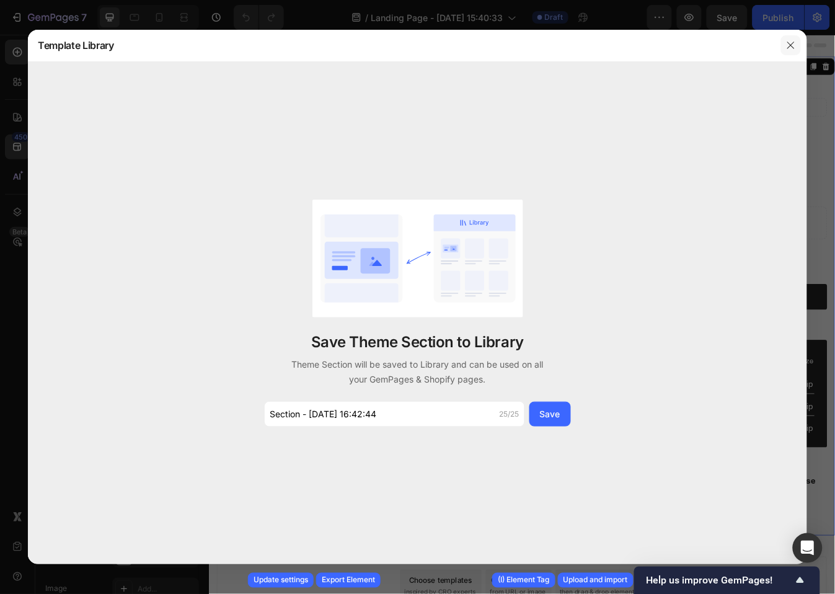
click at [790, 48] on icon "button" at bounding box center [791, 45] width 10 height 10
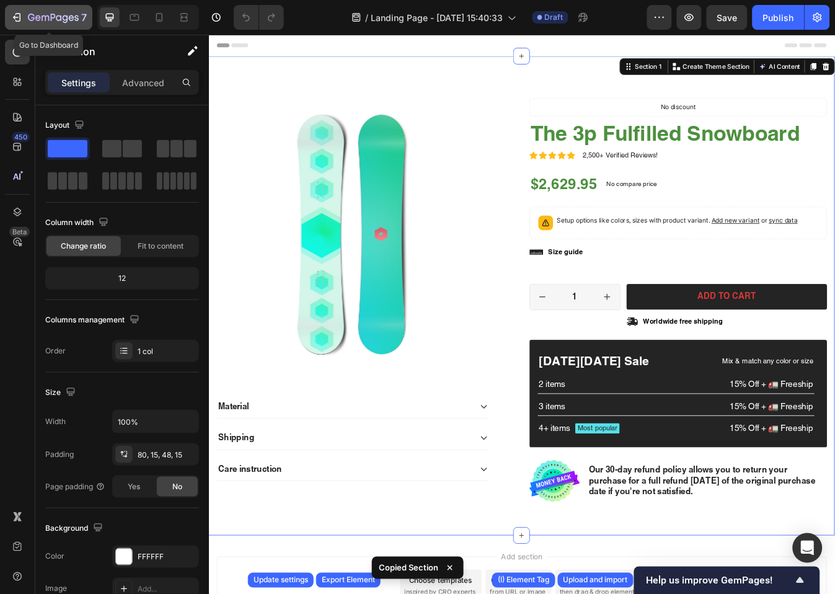
click at [33, 24] on div "7" at bounding box center [57, 17] width 59 height 15
